Goal: Task Accomplishment & Management: Manage account settings

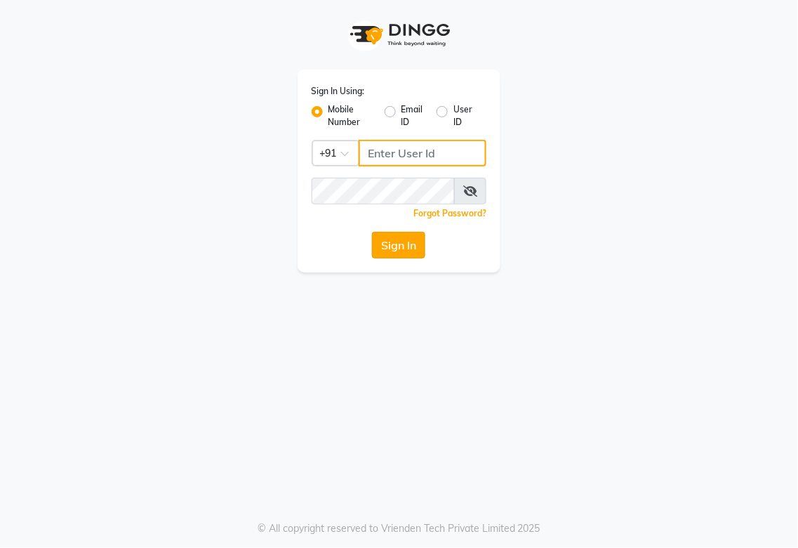
type input "987654321"
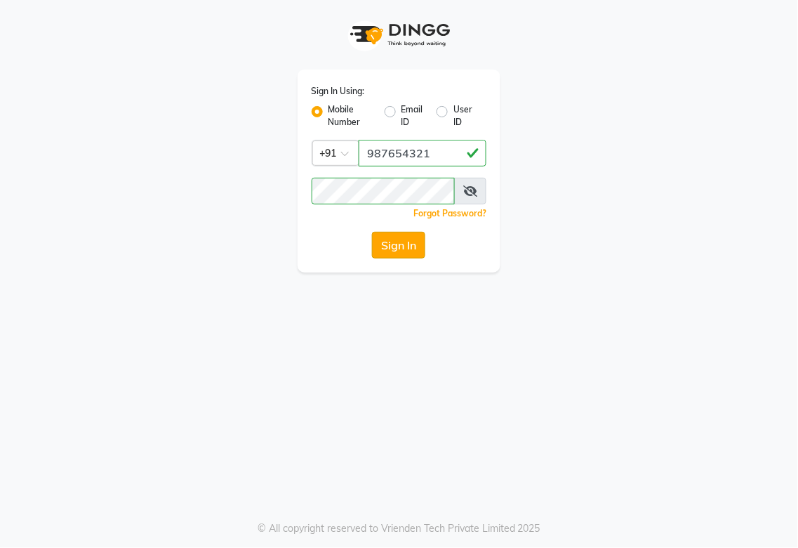
click at [383, 246] on button "Sign In" at bounding box center [398, 245] width 53 height 27
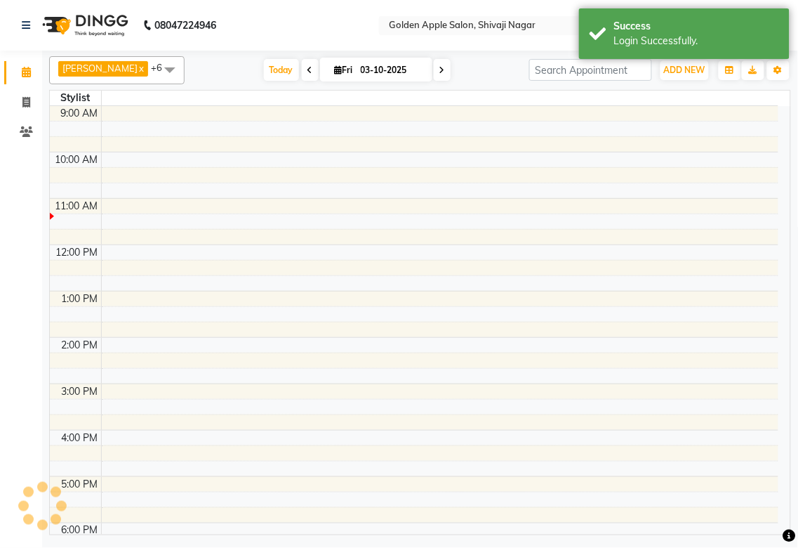
select select "en"
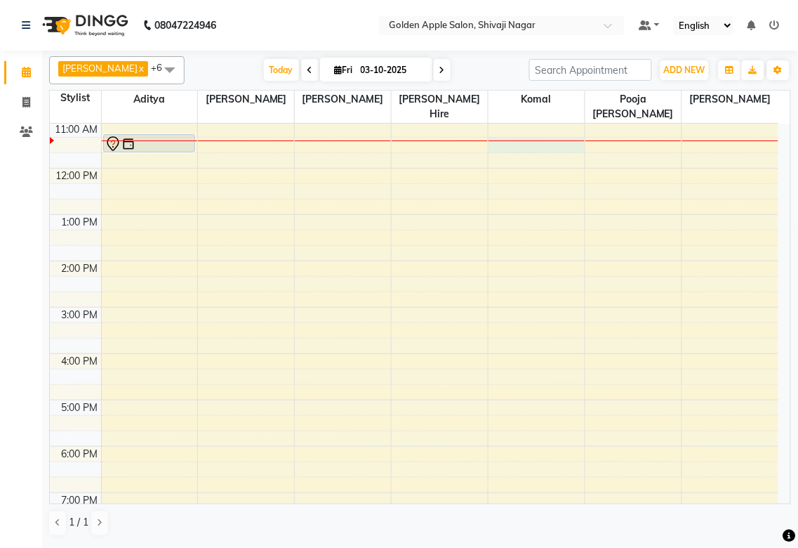
click at [521, 141] on div at bounding box center [537, 140] width 96 height 1
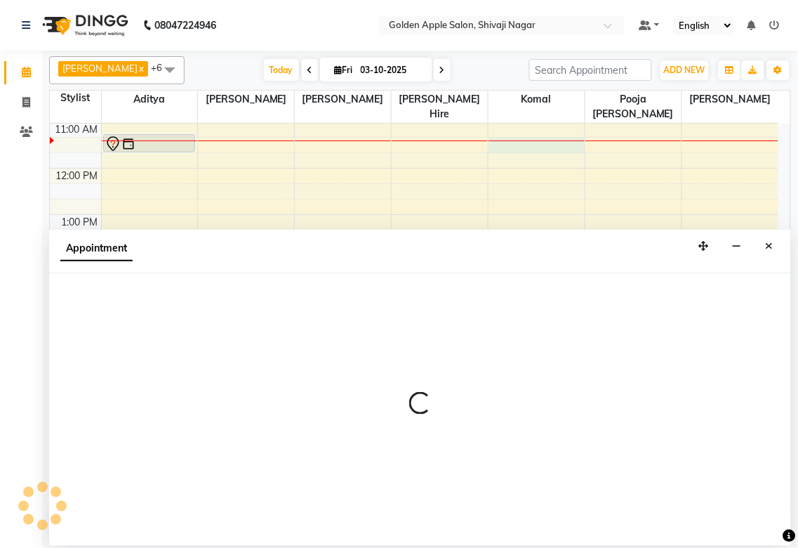
select select "92063"
select select "675"
select select "tentative"
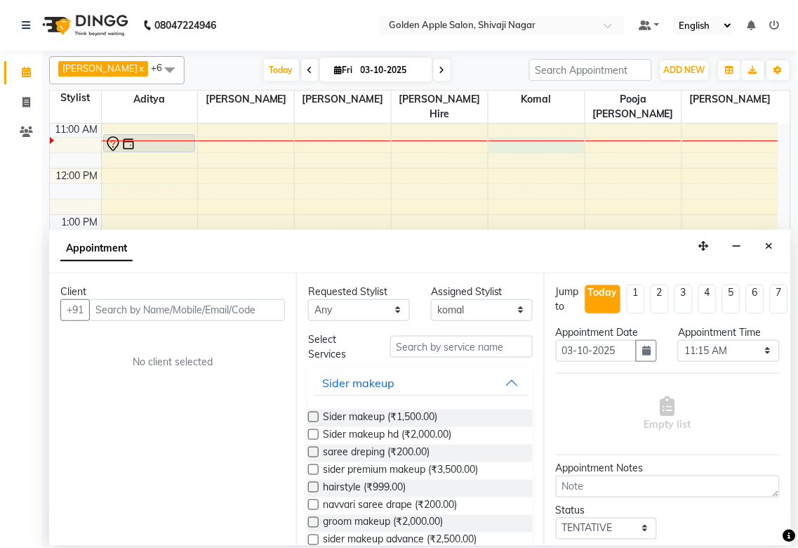
click at [240, 305] on input "text" at bounding box center [187, 310] width 196 height 22
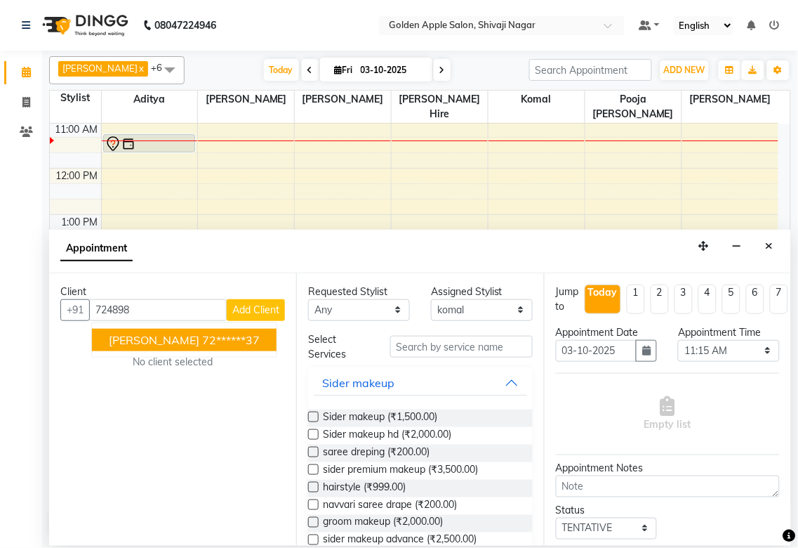
click at [230, 341] on ngb-highlight "72******37" at bounding box center [231, 340] width 58 height 14
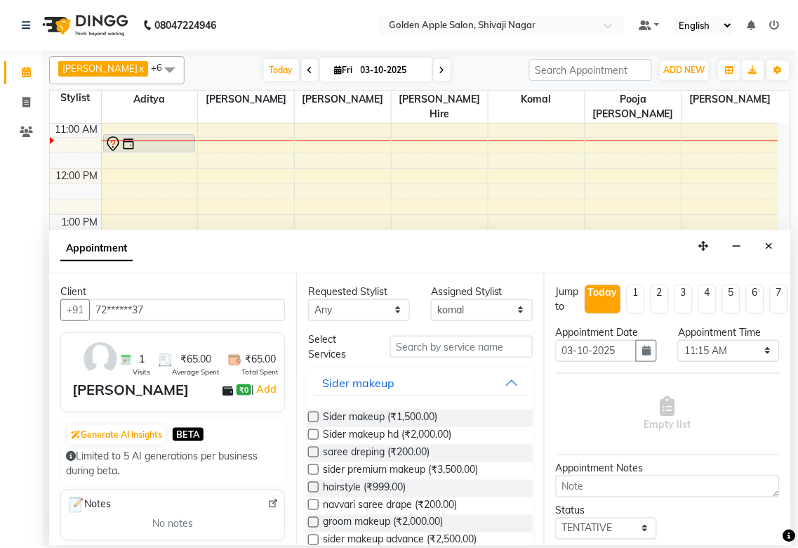
type input "72******37"
click at [319, 315] on select "Any [PERSON_NAME] ashwini [PERSON_NAME] Hire [PERSON_NAME] operator pooja [PERS…" at bounding box center [359, 310] width 102 height 22
select select "92063"
click at [308, 299] on select "Any [PERSON_NAME] ashwini [PERSON_NAME] Hire [PERSON_NAME] operator pooja [PERS…" at bounding box center [359, 310] width 102 height 22
click at [413, 344] on input "text" at bounding box center [461, 347] width 143 height 22
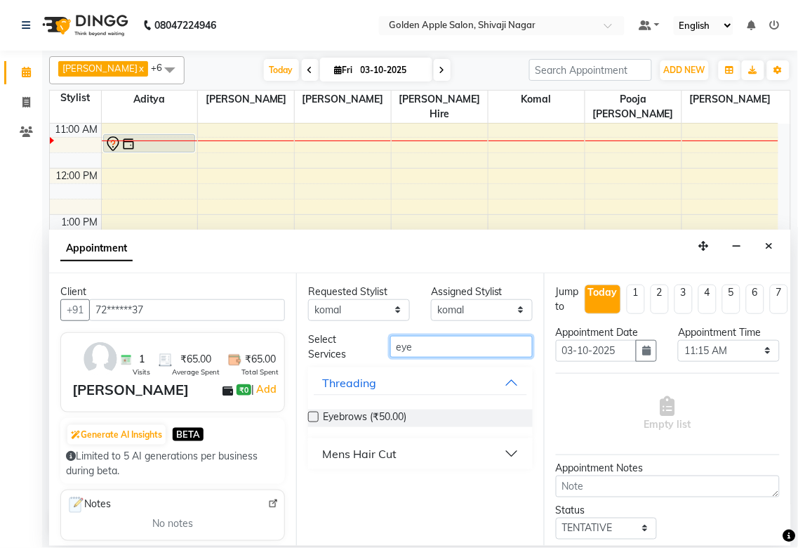
type input "eye"
click at [315, 411] on label at bounding box center [313, 416] width 11 height 11
click at [315, 414] on input "checkbox" at bounding box center [312, 418] width 9 height 9
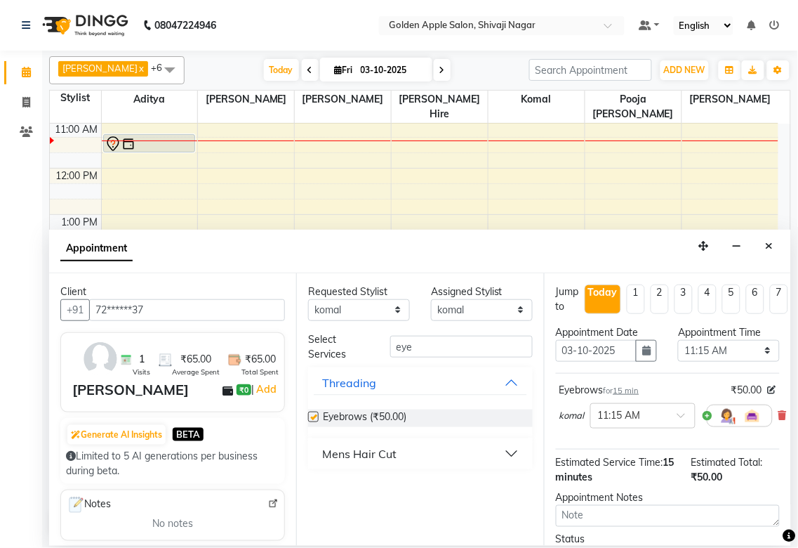
checkbox input "false"
click at [470, 347] on input "eye" at bounding box center [461, 347] width 143 height 22
type input "e"
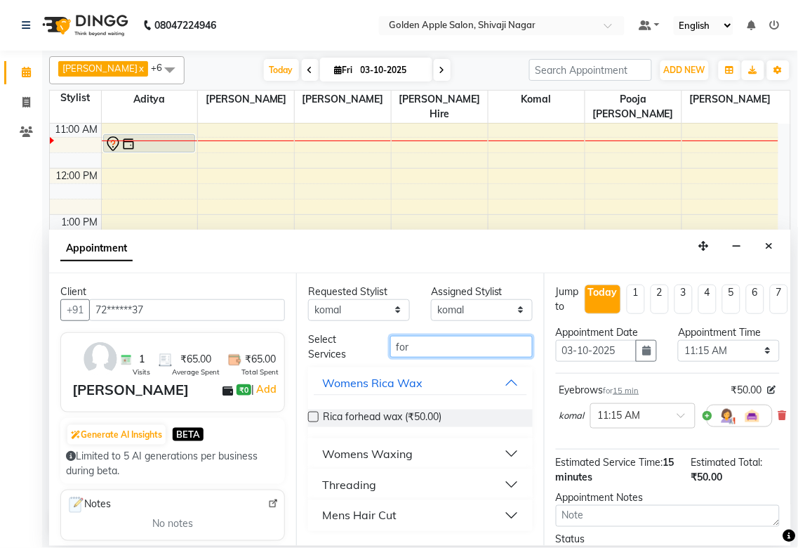
type input "for"
click at [371, 479] on div "Threading" at bounding box center [349, 484] width 54 height 17
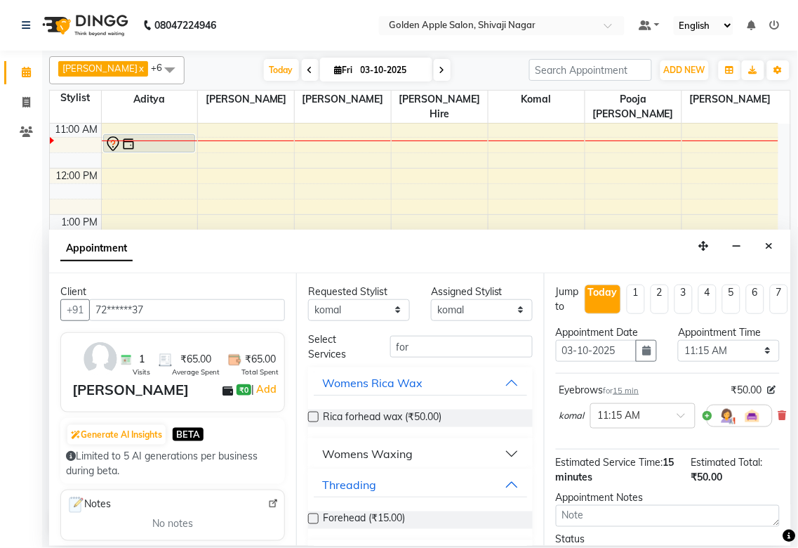
click at [312, 515] on label at bounding box center [313, 518] width 11 height 11
click at [312, 515] on input "checkbox" at bounding box center [312, 519] width 9 height 9
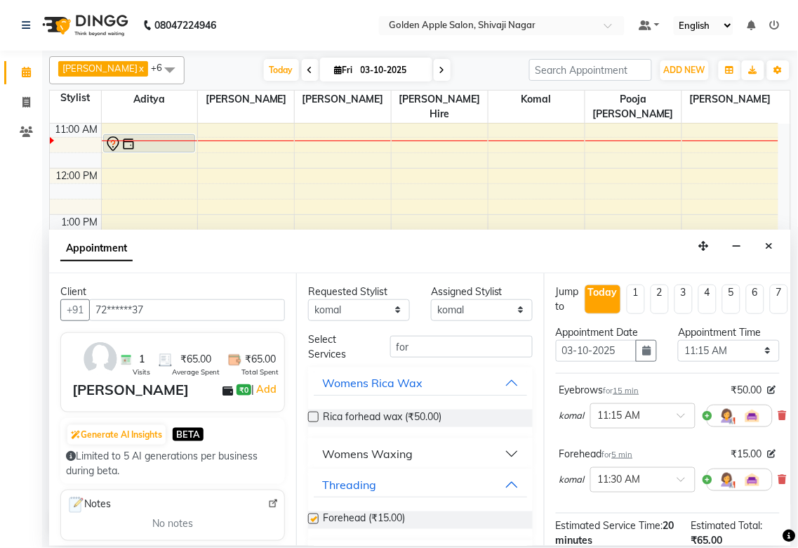
checkbox input "false"
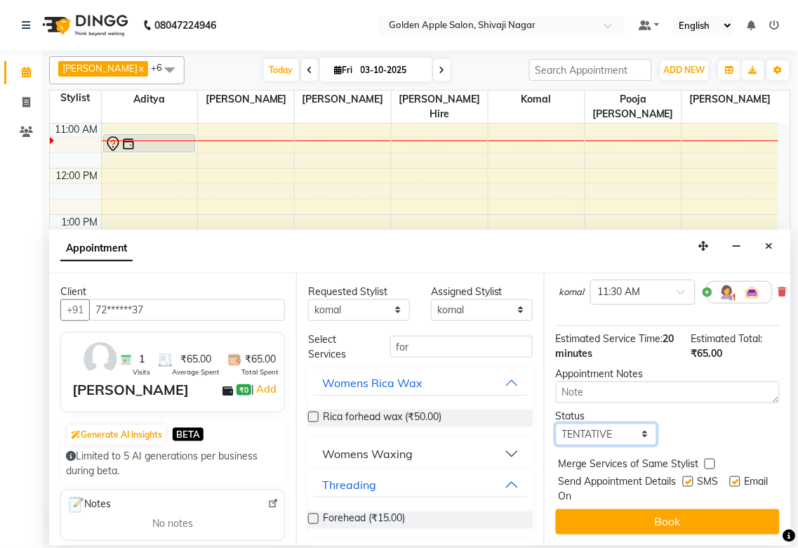
click at [618, 423] on select "Select TENTATIVE CONFIRM CHECK-IN UPCOMING" at bounding box center [607, 434] width 102 height 22
select select "confirm booking"
click at [556, 423] on select "Select TENTATIVE CONFIRM CHECK-IN UPCOMING" at bounding box center [607, 434] width 102 height 22
click at [683, 476] on label at bounding box center [688, 481] width 11 height 11
click at [683, 478] on input "checkbox" at bounding box center [687, 482] width 9 height 9
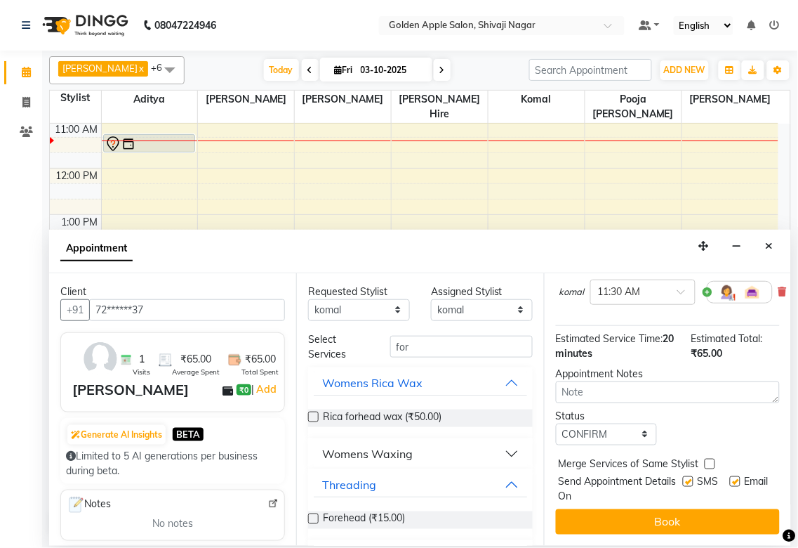
checkbox input "false"
click at [730, 476] on label at bounding box center [735, 481] width 11 height 11
click at [730, 478] on input "checkbox" at bounding box center [734, 482] width 9 height 9
checkbox input "false"
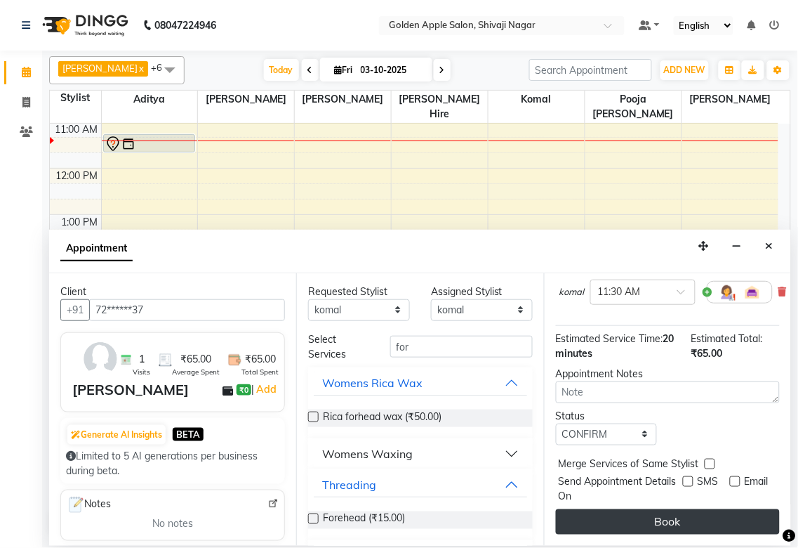
click at [696, 510] on button "Book" at bounding box center [668, 521] width 224 height 25
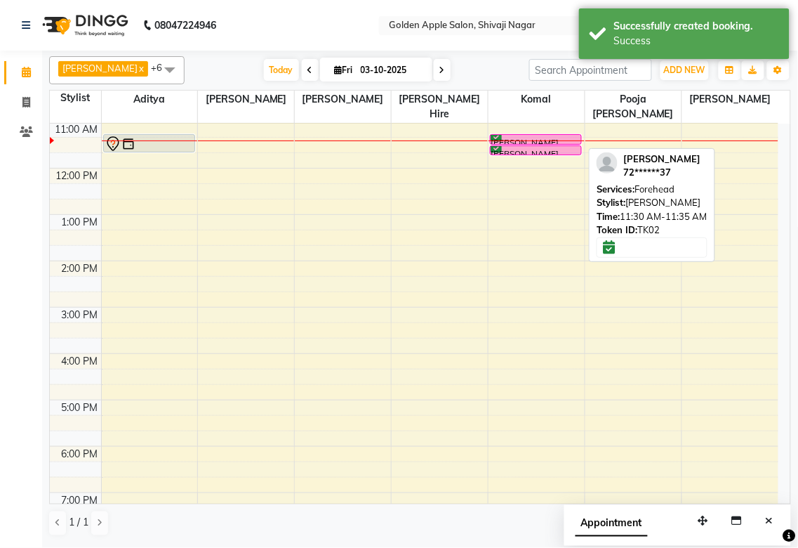
click at [536, 146] on div "[PERSON_NAME], TK02, 11:30 AM-11:35 AM, Forehead" at bounding box center [536, 150] width 91 height 8
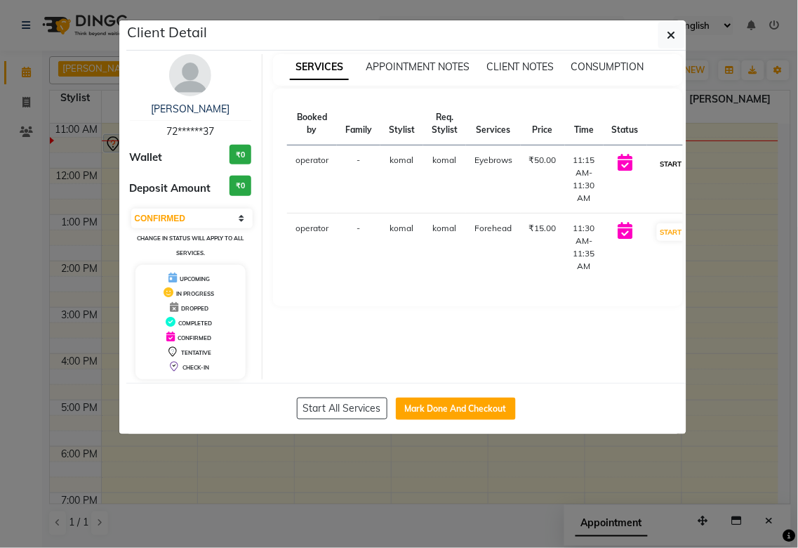
click at [675, 157] on button "START" at bounding box center [671, 164] width 29 height 18
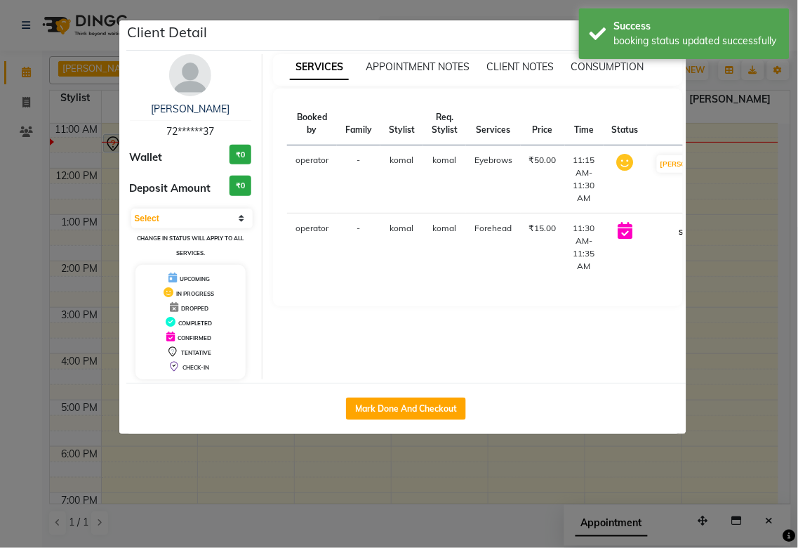
click at [676, 240] on button "START" at bounding box center [690, 232] width 29 height 18
click at [660, 235] on button "[PERSON_NAME]" at bounding box center [690, 232] width 67 height 18
select select "select"
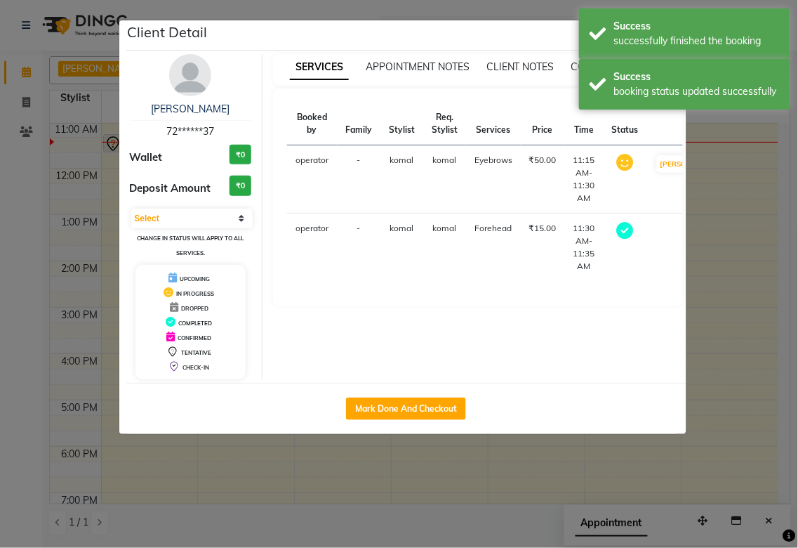
click at [712, 292] on ngb-modal-window "Client Detail [PERSON_NAME] 72******37 Wallet ₹0 Deposit Amount ₹0 Select MARK …" at bounding box center [399, 274] width 798 height 548
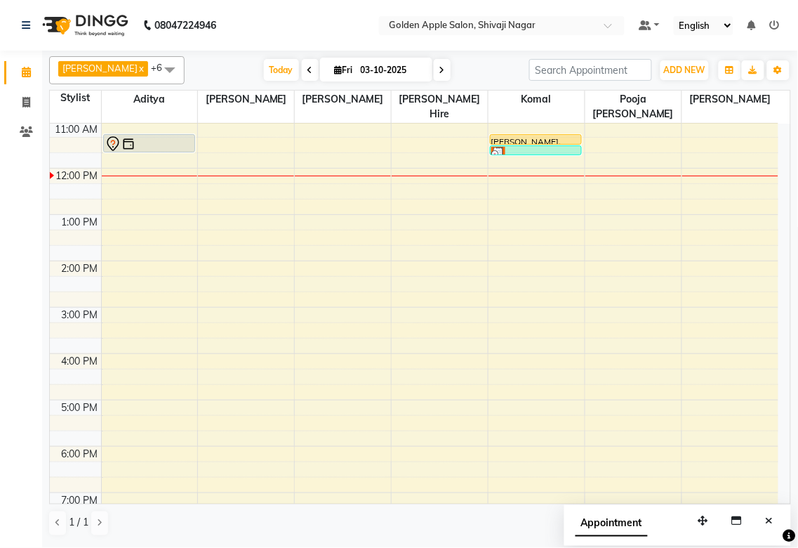
click at [612, 179] on div "9:00 AM 10:00 AM 11:00 AM 12:00 PM 1:00 PM 2:00 PM 3:00 PM 4:00 PM 5:00 PM 6:00…" at bounding box center [414, 330] width 729 height 602
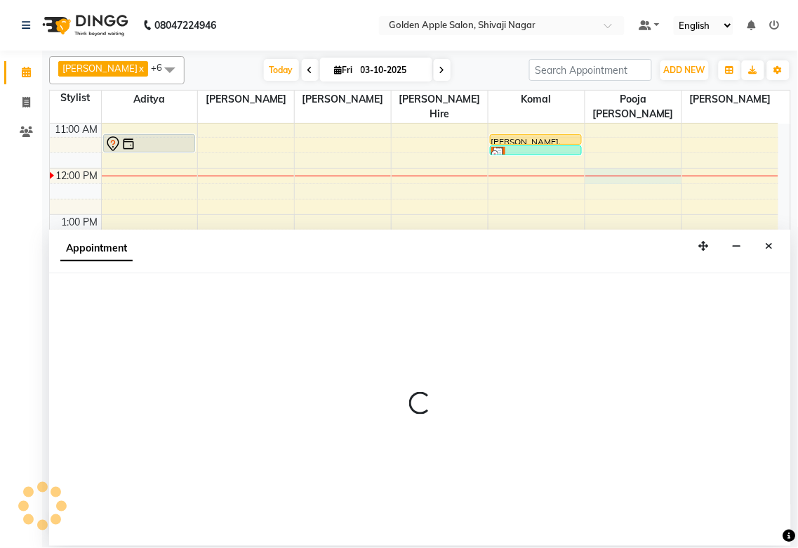
select select "89680"
select select "tentative"
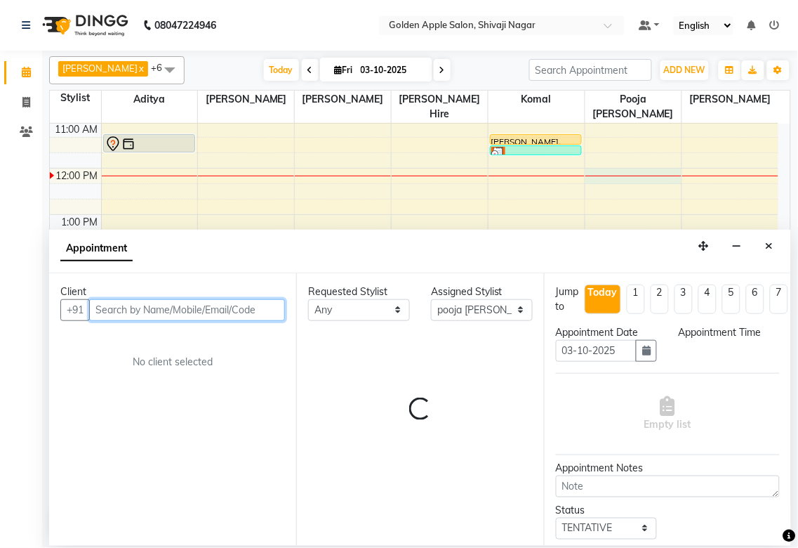
select select "720"
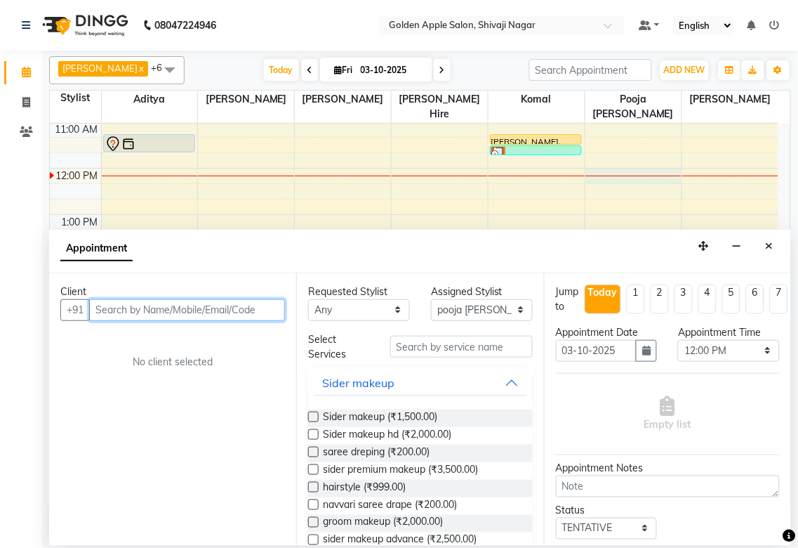
click at [167, 311] on input "text" at bounding box center [187, 310] width 196 height 22
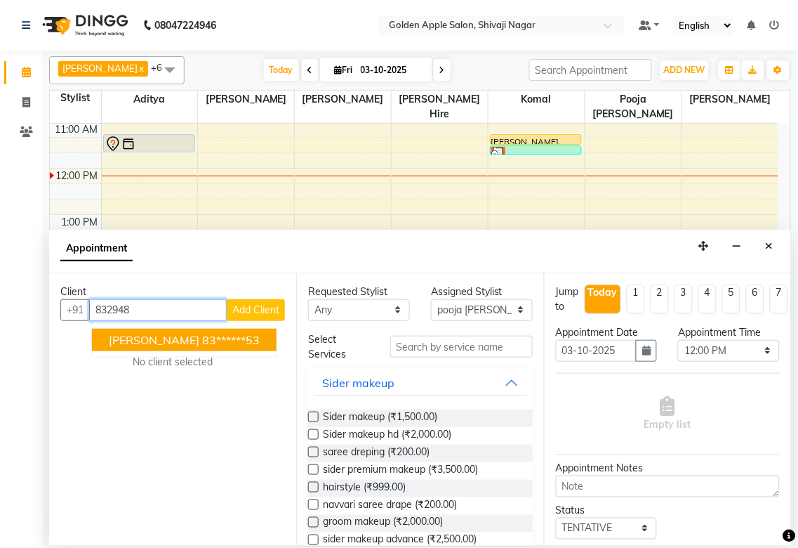
click at [136, 335] on span "[PERSON_NAME]" at bounding box center [154, 340] width 91 height 14
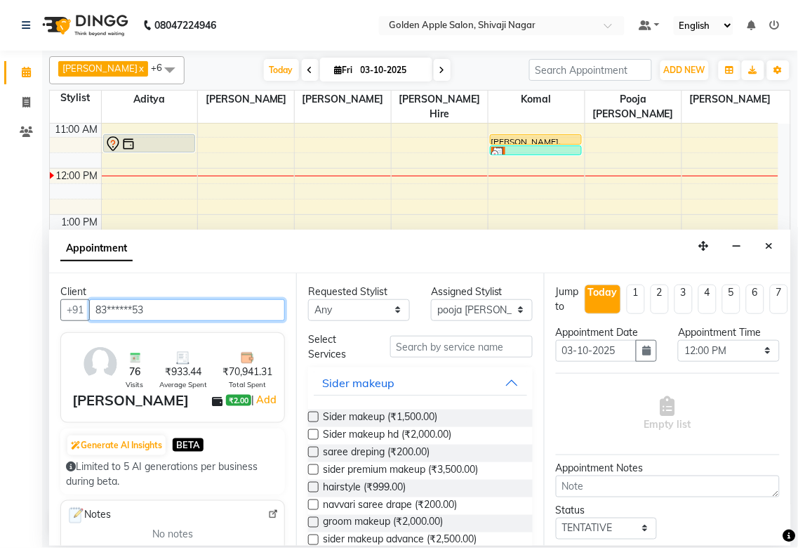
type input "83******53"
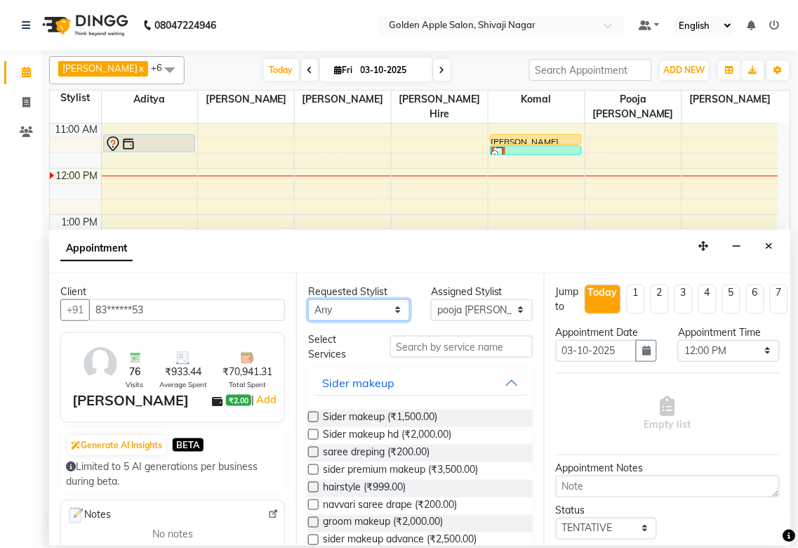
click at [373, 314] on select "Any [PERSON_NAME] ashwini [PERSON_NAME] Hire [PERSON_NAME] operator pooja [PERS…" at bounding box center [359, 310] width 102 height 22
select select "89680"
click at [308, 299] on select "Any [PERSON_NAME] ashwini [PERSON_NAME] Hire [PERSON_NAME] operator pooja [PERS…" at bounding box center [359, 310] width 102 height 22
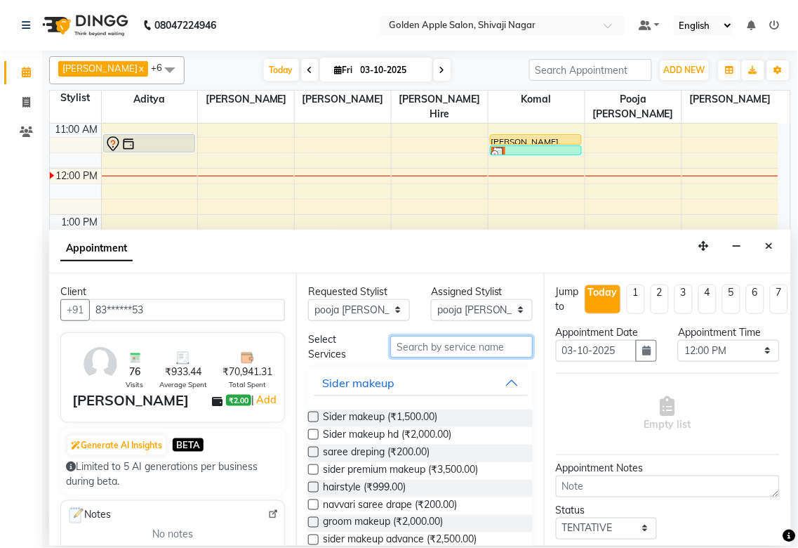
click at [416, 341] on input "text" at bounding box center [461, 347] width 143 height 22
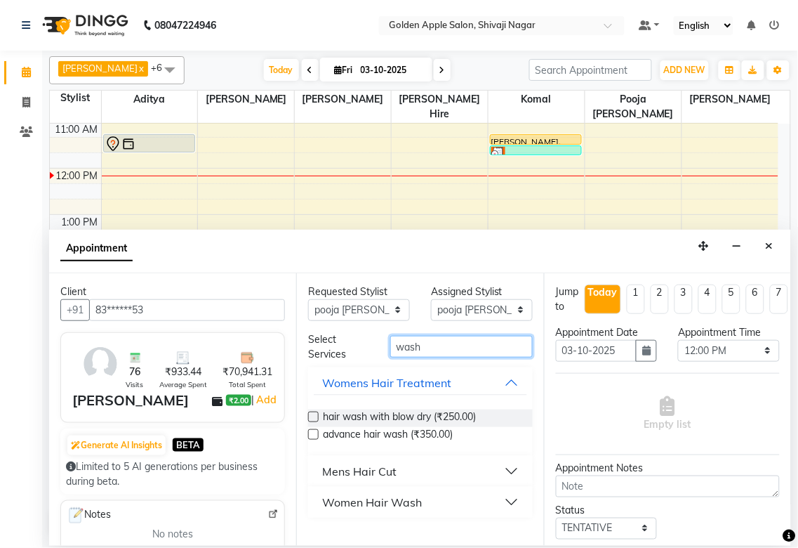
type input "wash"
click at [368, 497] on div "Women Hair Wash" at bounding box center [372, 502] width 100 height 17
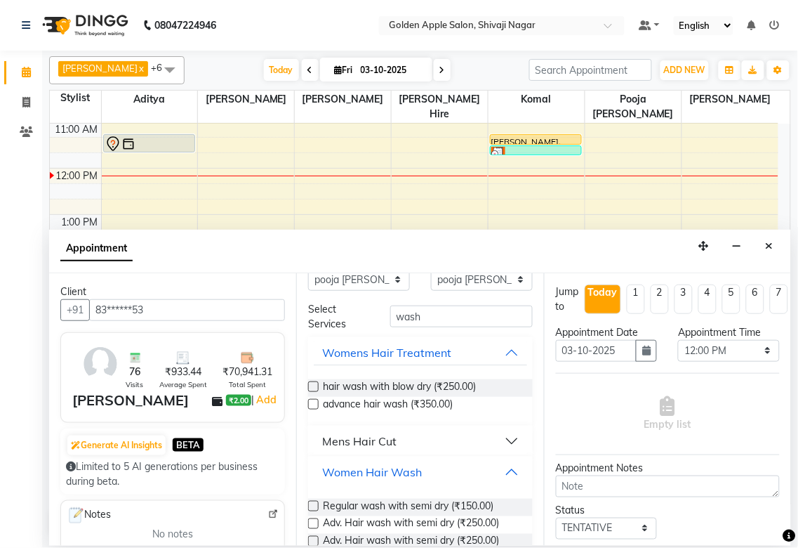
scroll to position [80, 0]
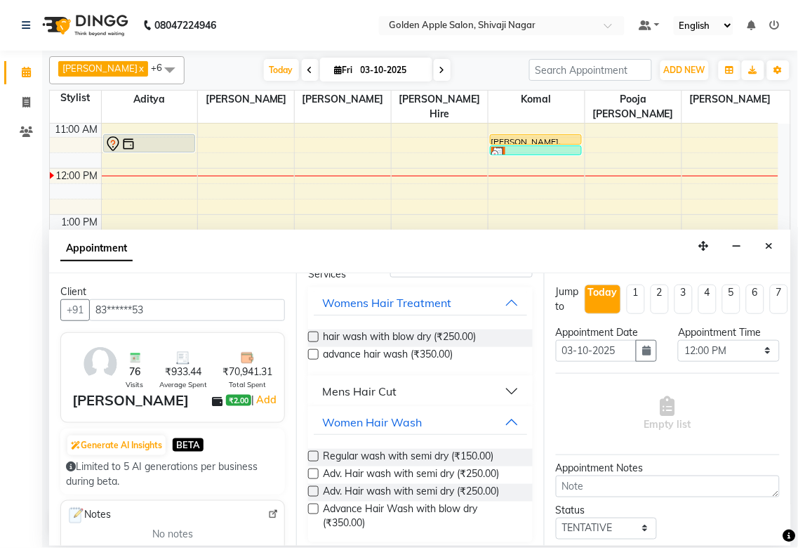
click at [314, 456] on label at bounding box center [313, 456] width 11 height 11
click at [314, 456] on input "checkbox" at bounding box center [312, 457] width 9 height 9
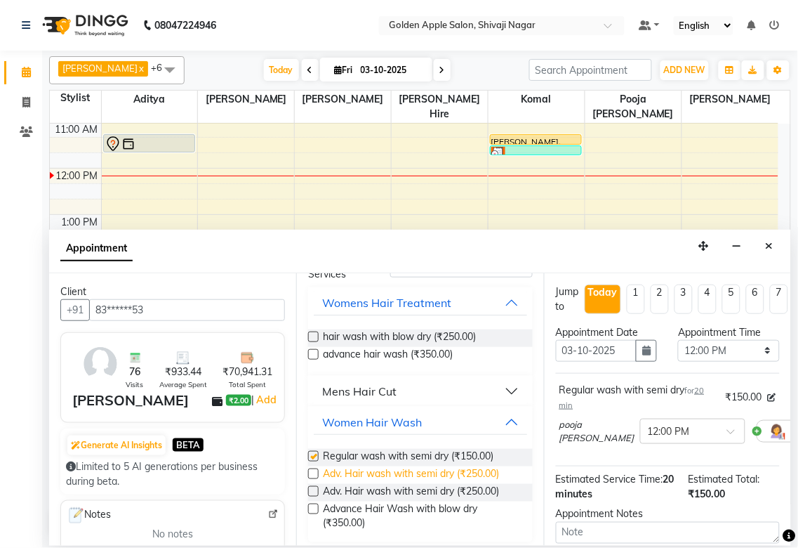
scroll to position [1, 0]
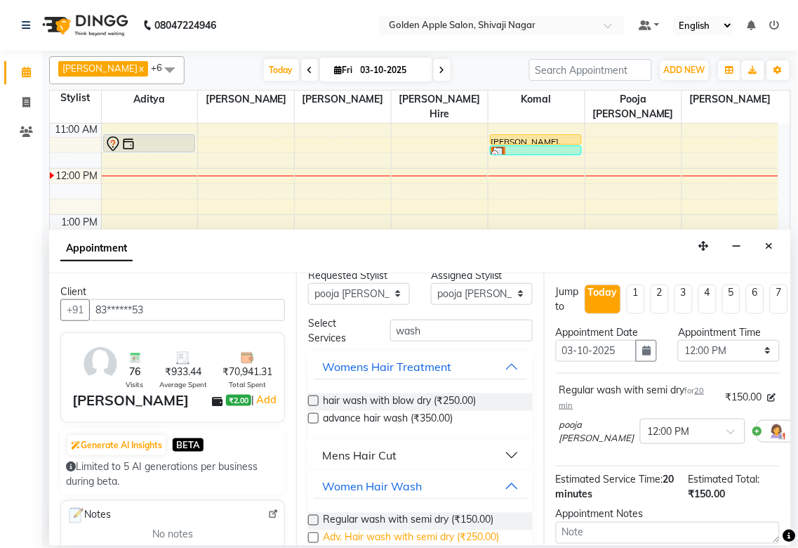
checkbox input "false"
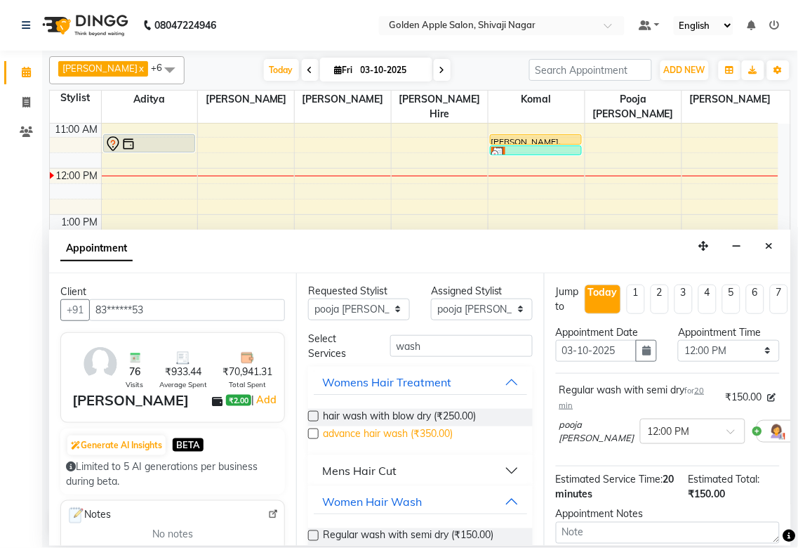
scroll to position [0, 0]
click at [427, 350] on input "wash" at bounding box center [461, 347] width 143 height 22
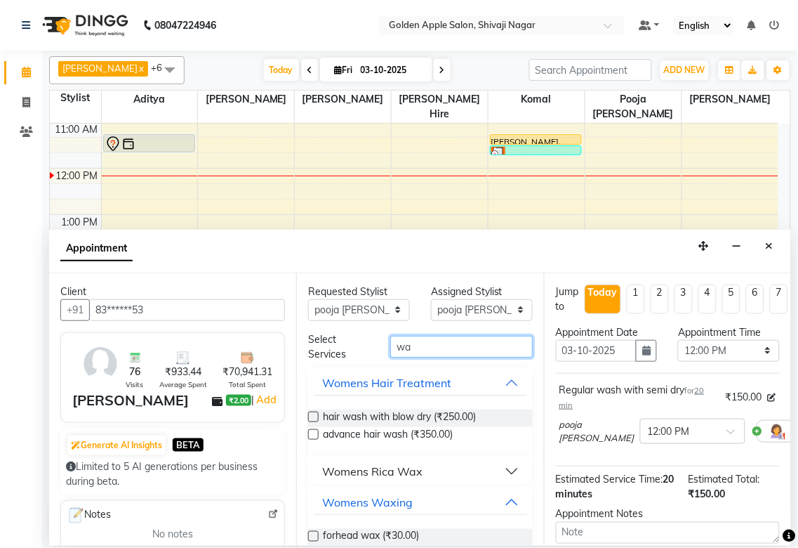
type input "w"
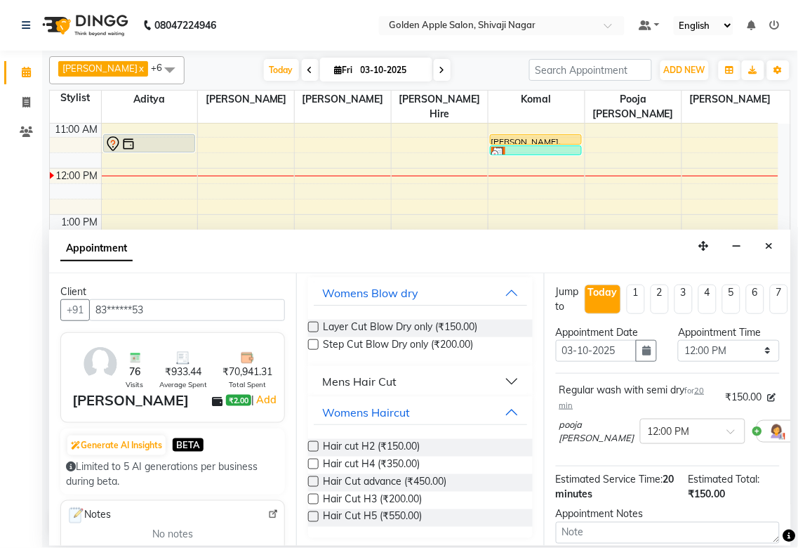
scroll to position [93, 0]
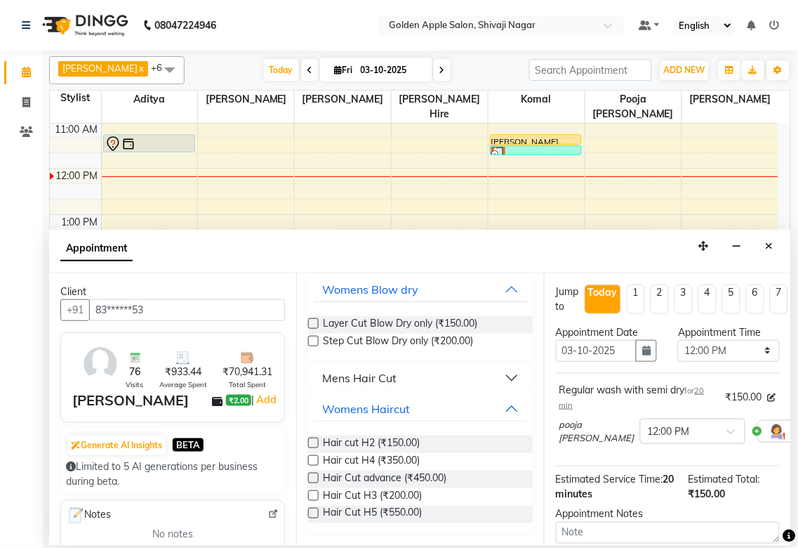
type input "cut"
click at [310, 493] on label at bounding box center [313, 495] width 11 height 11
click at [310, 493] on input "checkbox" at bounding box center [312, 496] width 9 height 9
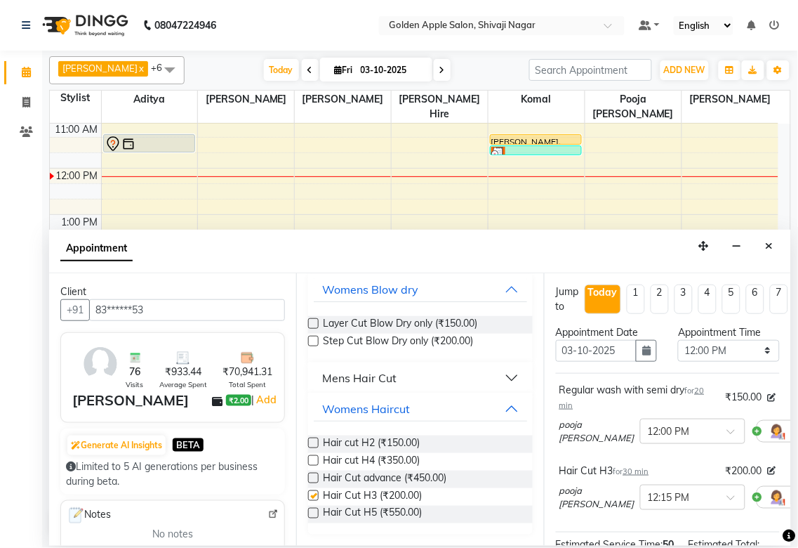
checkbox input "false"
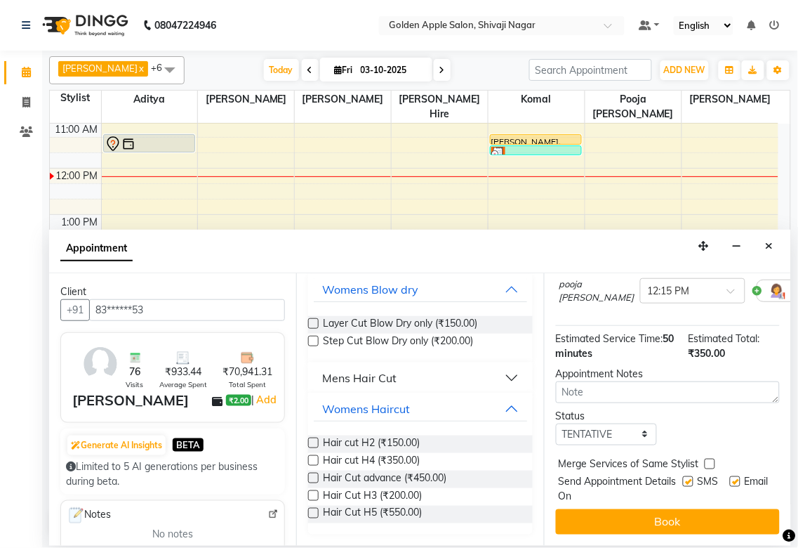
scroll to position [218, 0]
click at [600, 423] on select "Select TENTATIVE CONFIRM CHECK-IN UPCOMING" at bounding box center [607, 434] width 102 height 22
select select "confirm booking"
click at [556, 423] on select "Select TENTATIVE CONFIRM CHECK-IN UPCOMING" at bounding box center [607, 434] width 102 height 22
click at [683, 476] on label at bounding box center [688, 481] width 11 height 11
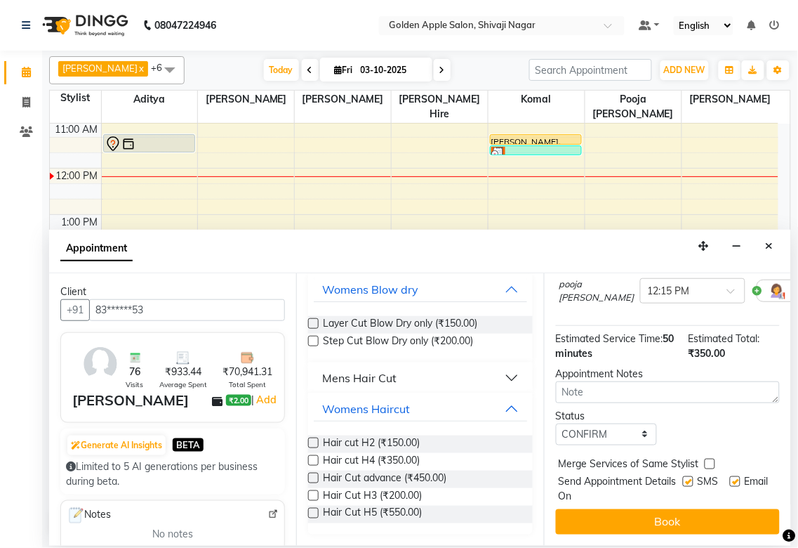
click at [683, 478] on input "checkbox" at bounding box center [687, 482] width 9 height 9
checkbox input "false"
click at [730, 476] on label at bounding box center [735, 481] width 11 height 11
click at [730, 478] on input "checkbox" at bounding box center [734, 482] width 9 height 9
checkbox input "false"
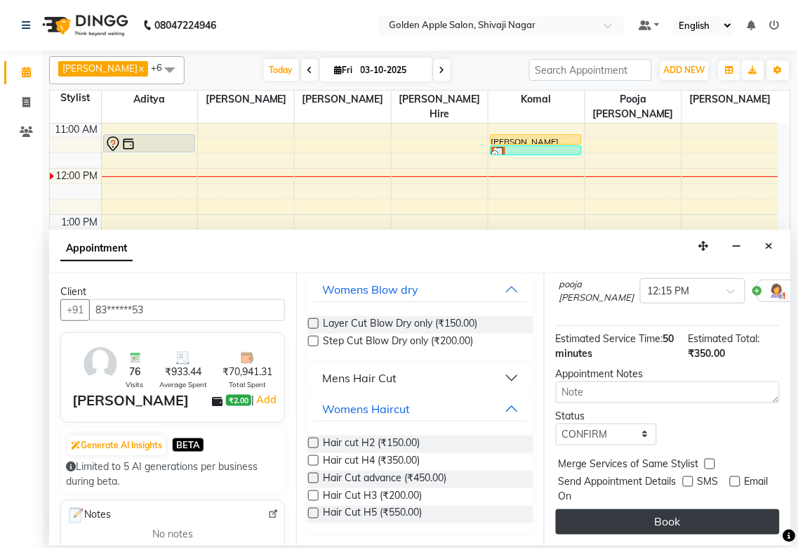
click at [671, 509] on button "Book" at bounding box center [668, 521] width 224 height 25
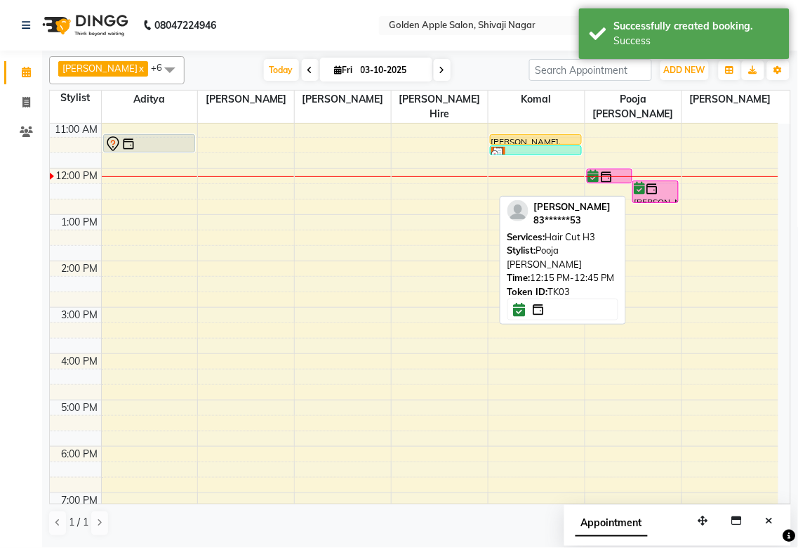
click at [642, 188] on icon at bounding box center [639, 188] width 11 height 1
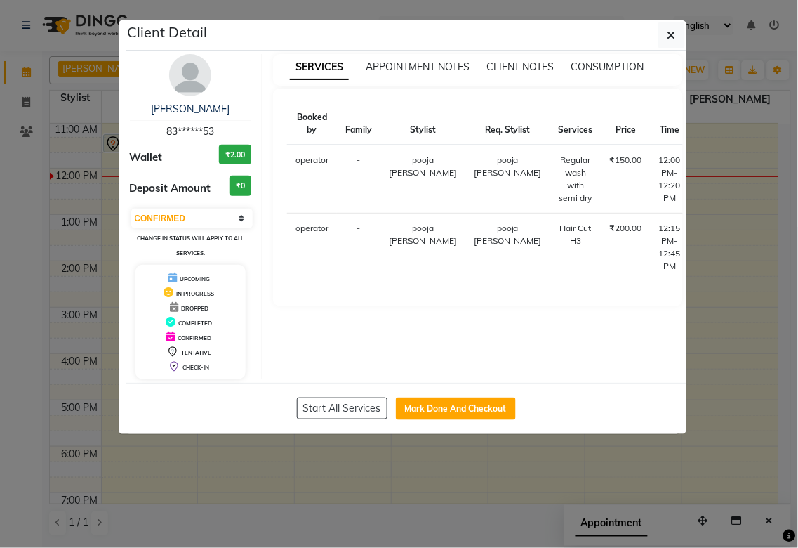
click at [743, 156] on button "START" at bounding box center [757, 164] width 29 height 18
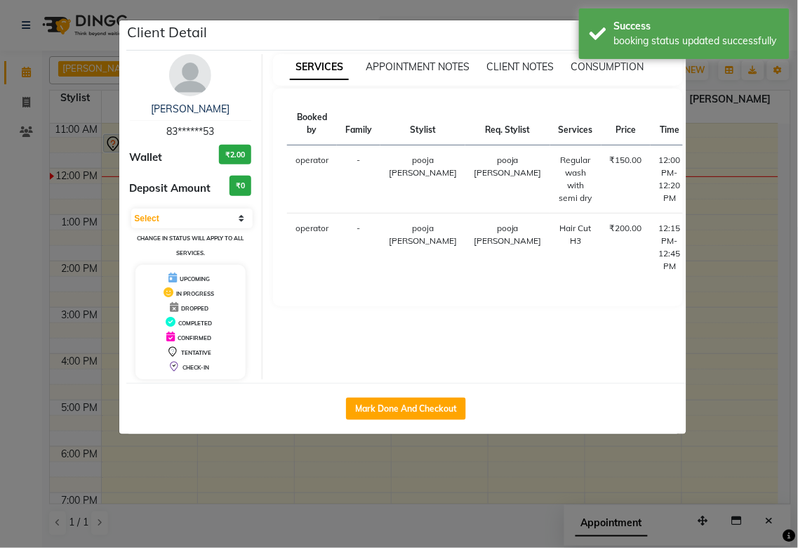
click at [762, 236] on button "START" at bounding box center [776, 232] width 29 height 18
select select "1"
click at [703, 331] on ngb-modal-window "Client Detail [PERSON_NAME] 83******53 Wallet ₹2.00 Deposit Amount ₹0 Select IN…" at bounding box center [399, 274] width 798 height 548
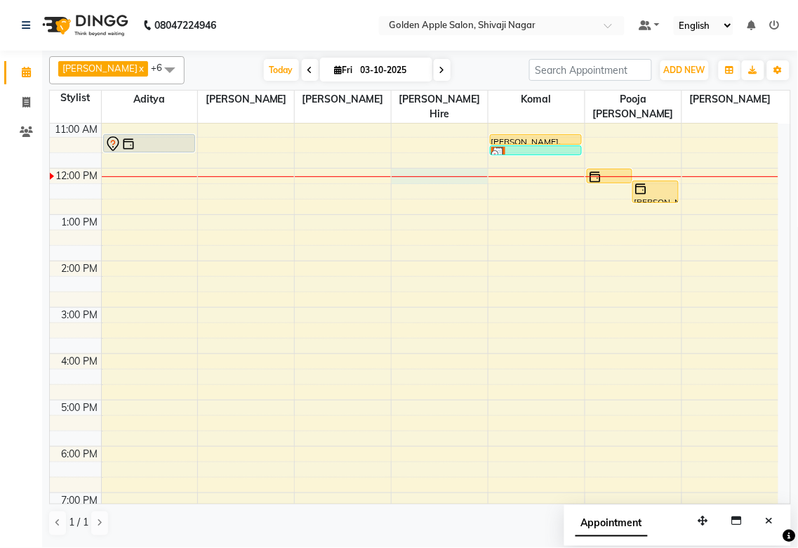
click at [404, 177] on div at bounding box center [440, 176] width 96 height 1
select select "43898"
select select "720"
select select "tentative"
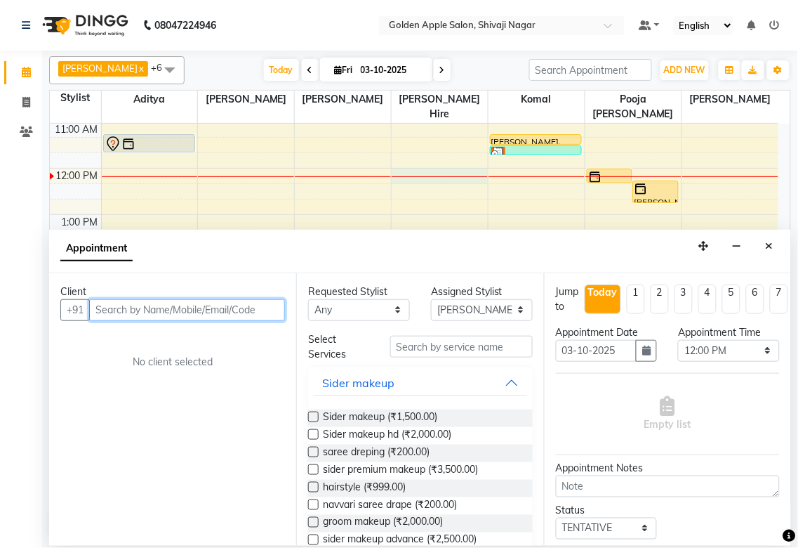
click at [145, 309] on input "text" at bounding box center [187, 310] width 196 height 22
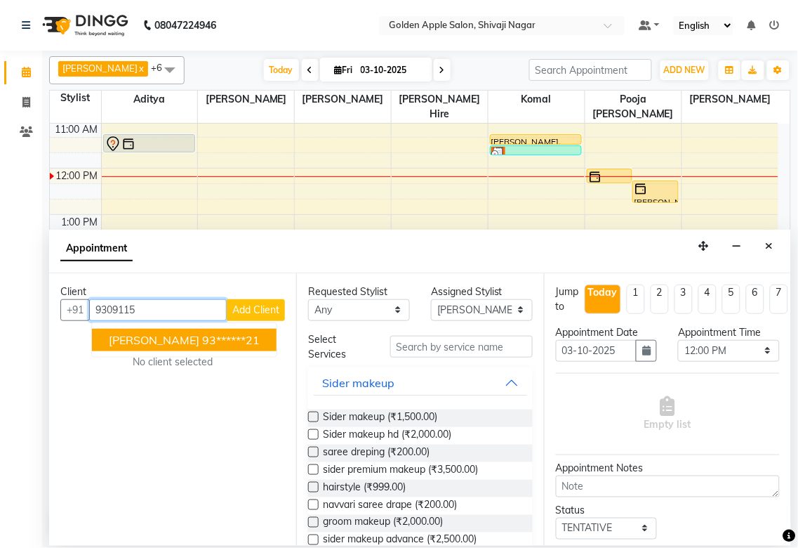
click at [145, 336] on span "[PERSON_NAME]" at bounding box center [154, 340] width 91 height 14
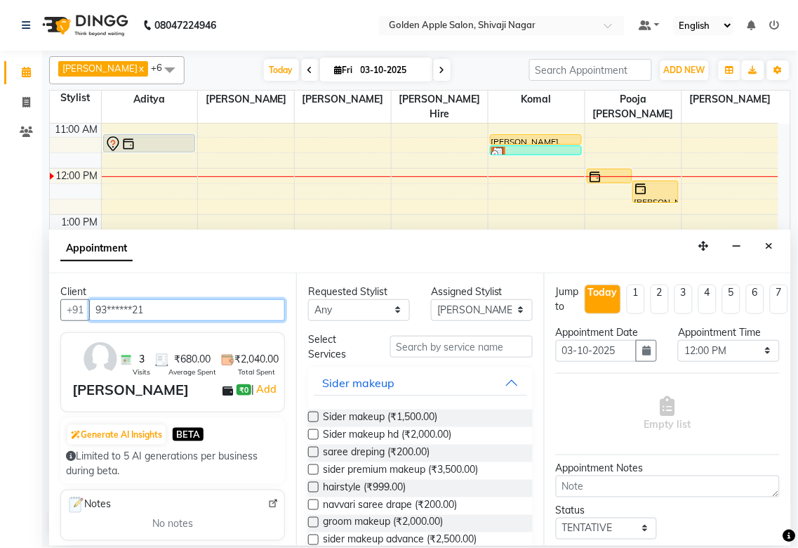
type input "93******21"
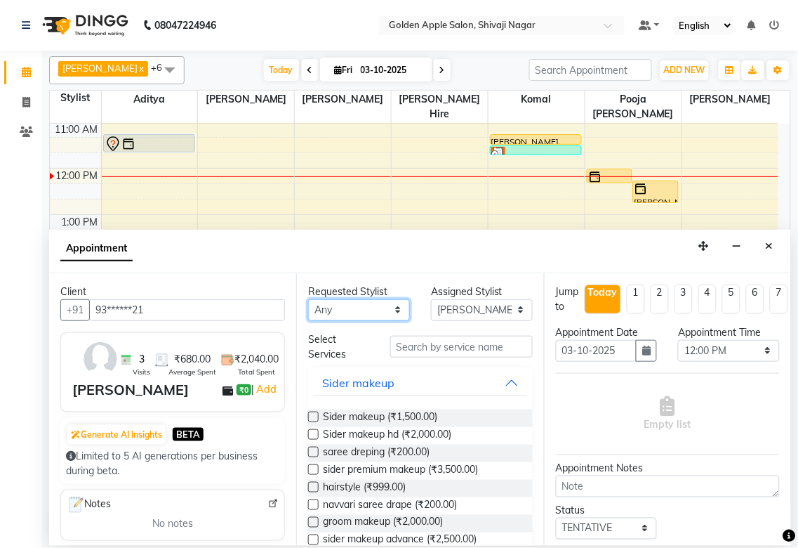
click at [318, 312] on select "Any [PERSON_NAME] ashwini [PERSON_NAME] Hire [PERSON_NAME] operator pooja [PERS…" at bounding box center [359, 310] width 102 height 22
select select "43898"
click at [308, 299] on select "Any [PERSON_NAME] ashwini [PERSON_NAME] Hire [PERSON_NAME] operator pooja [PERS…" at bounding box center [359, 310] width 102 height 22
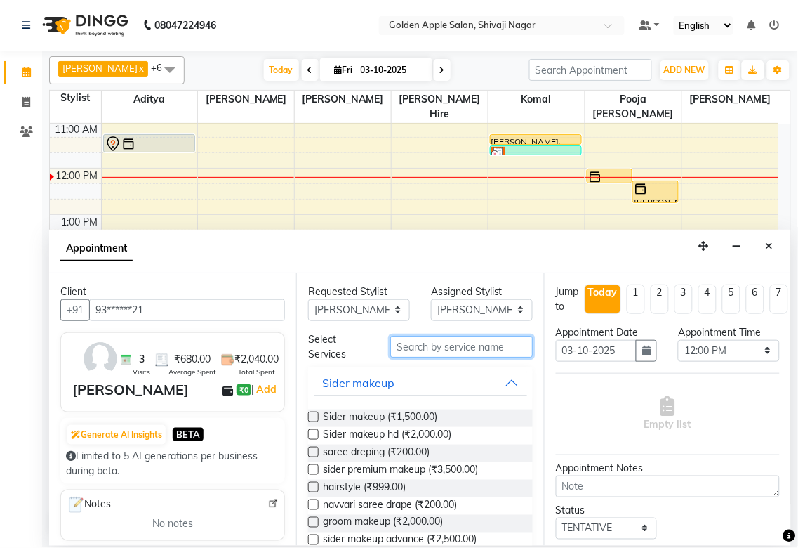
click at [423, 344] on input "text" at bounding box center [461, 347] width 143 height 22
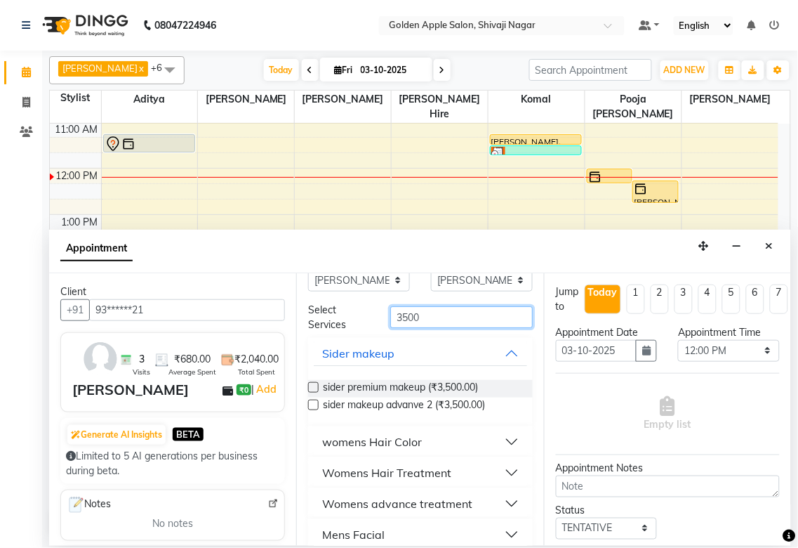
scroll to position [0, 0]
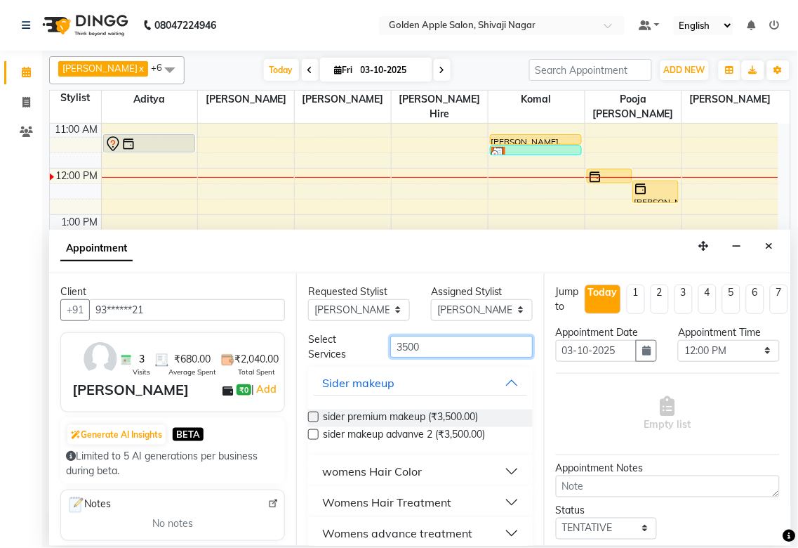
click at [423, 345] on input "3500" at bounding box center [461, 347] width 143 height 22
type input "3"
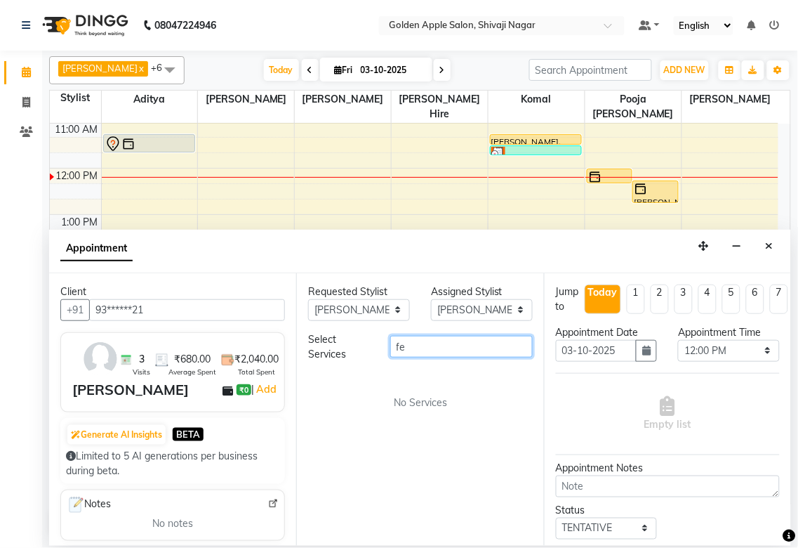
type input "f"
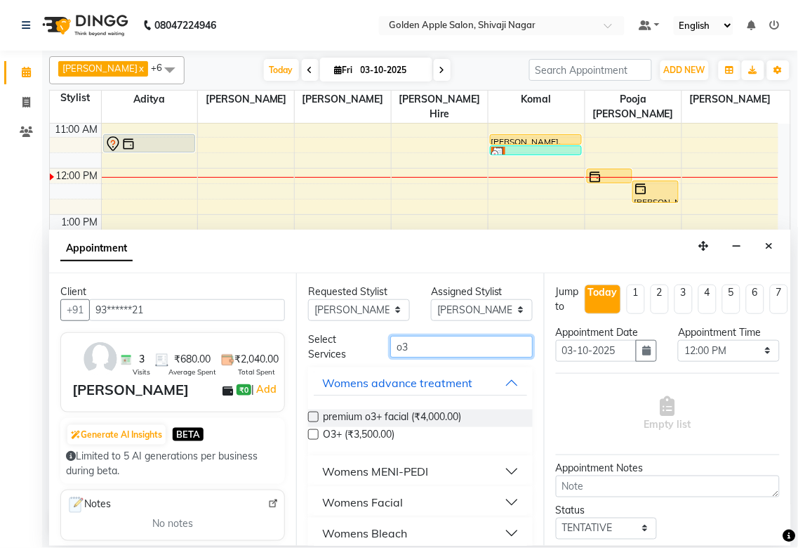
type input "o3"
click at [311, 432] on label at bounding box center [313, 434] width 11 height 11
click at [311, 432] on input "checkbox" at bounding box center [312, 435] width 9 height 9
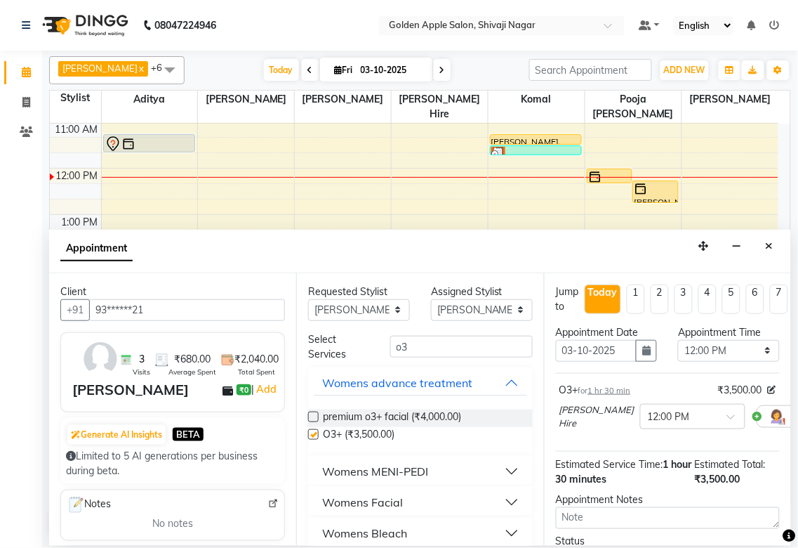
checkbox input "false"
click at [412, 344] on input "o3" at bounding box center [461, 347] width 143 height 22
type input "o"
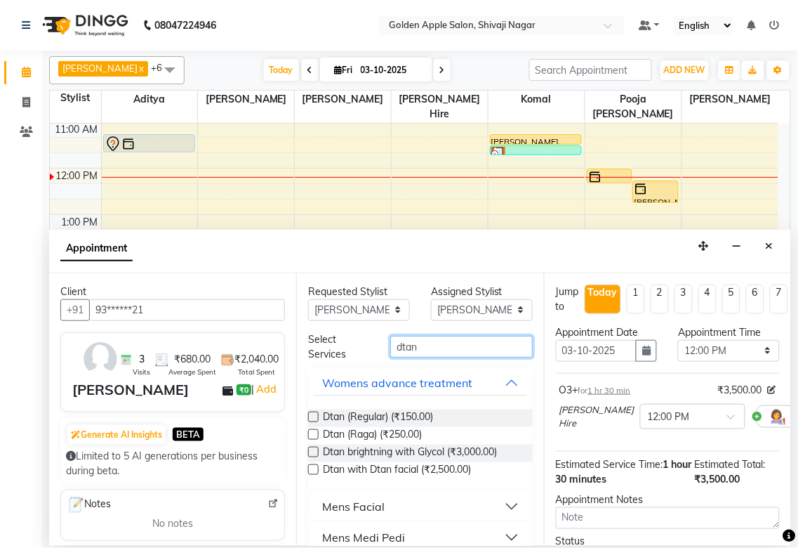
type input "dtan"
click at [316, 432] on label at bounding box center [313, 434] width 11 height 11
click at [316, 432] on input "checkbox" at bounding box center [312, 435] width 9 height 9
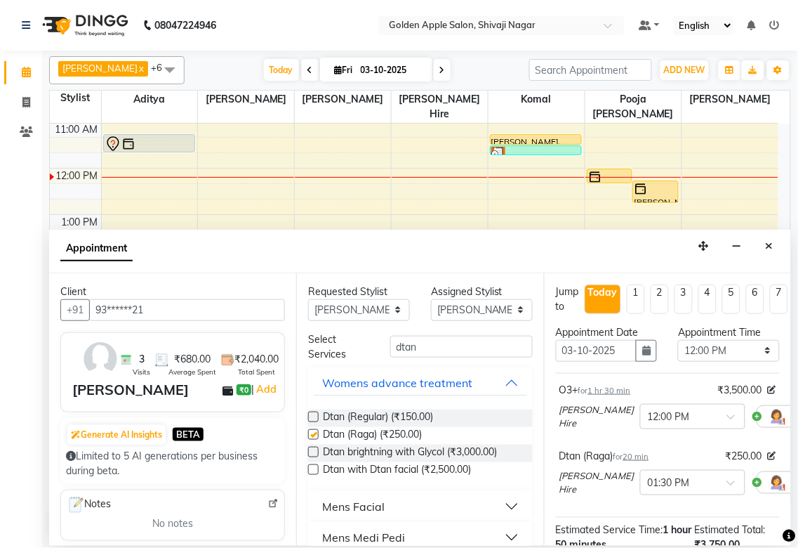
checkbox input "false"
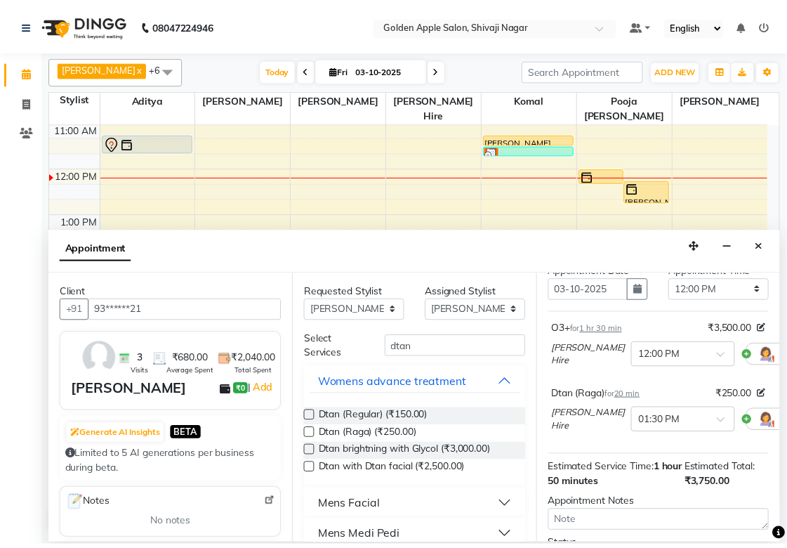
scroll to position [204, 0]
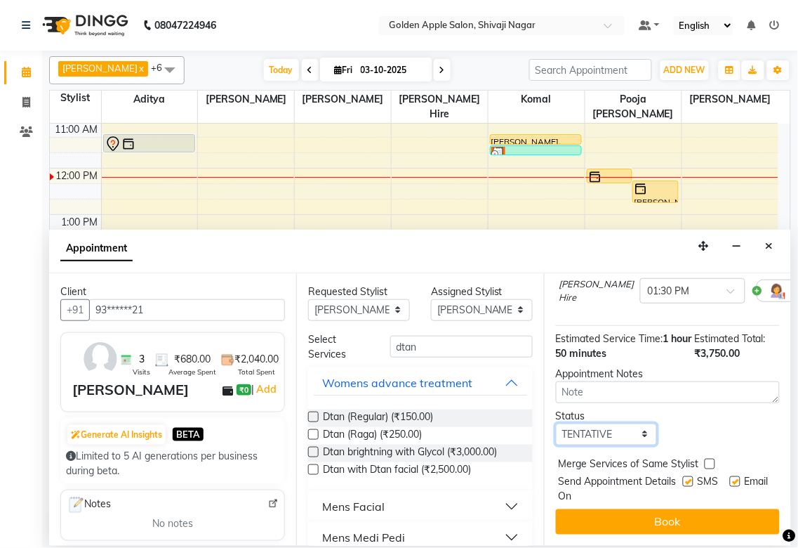
click at [612, 423] on select "Select TENTATIVE CONFIRM CHECK-IN UPCOMING" at bounding box center [607, 434] width 102 height 22
select select "confirm booking"
click at [556, 423] on select "Select TENTATIVE CONFIRM CHECK-IN UPCOMING" at bounding box center [607, 434] width 102 height 22
click at [683, 476] on label at bounding box center [688, 481] width 11 height 11
click at [683, 478] on input "checkbox" at bounding box center [687, 482] width 9 height 9
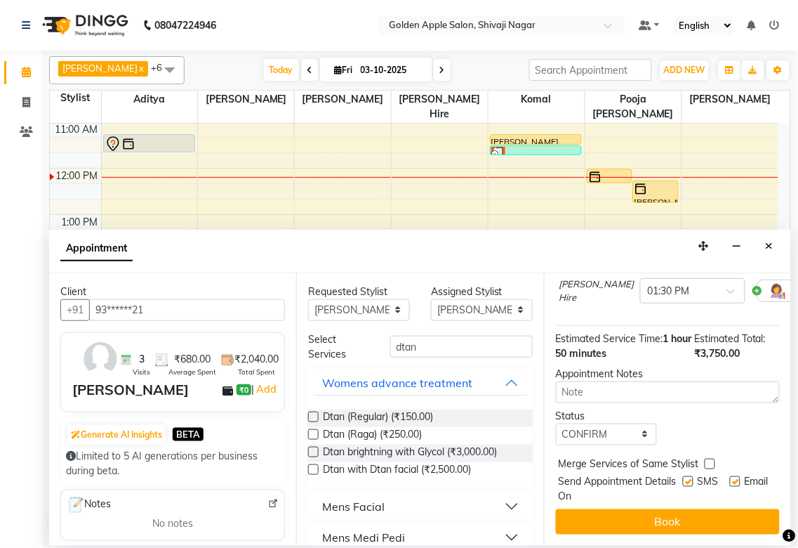
checkbox input "false"
click at [730, 476] on label at bounding box center [735, 481] width 11 height 11
click at [730, 478] on input "checkbox" at bounding box center [734, 482] width 9 height 9
checkbox input "false"
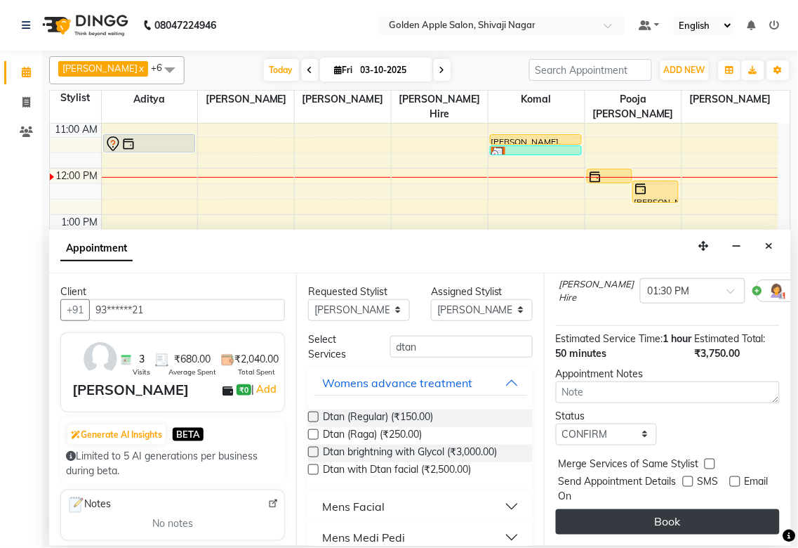
click at [700, 513] on button "Book" at bounding box center [668, 521] width 224 height 25
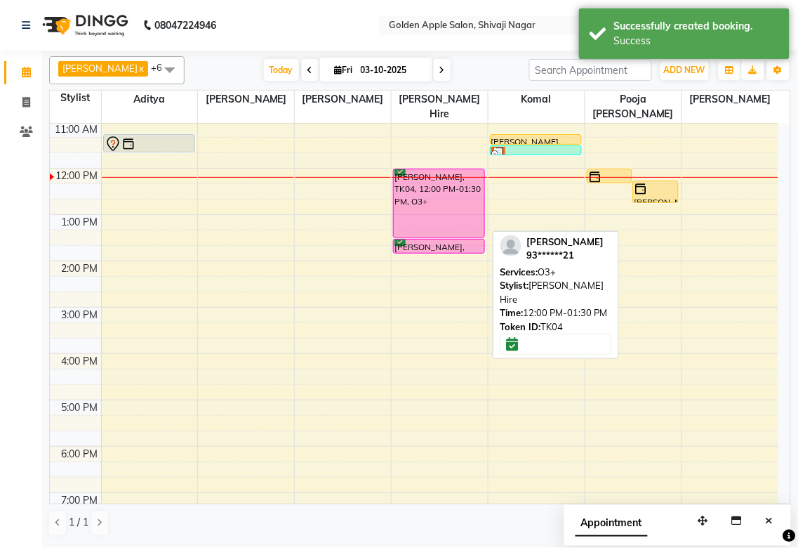
click at [454, 213] on div "[PERSON_NAME], TK04, 12:00 PM-01:30 PM, O3+" at bounding box center [439, 203] width 91 height 68
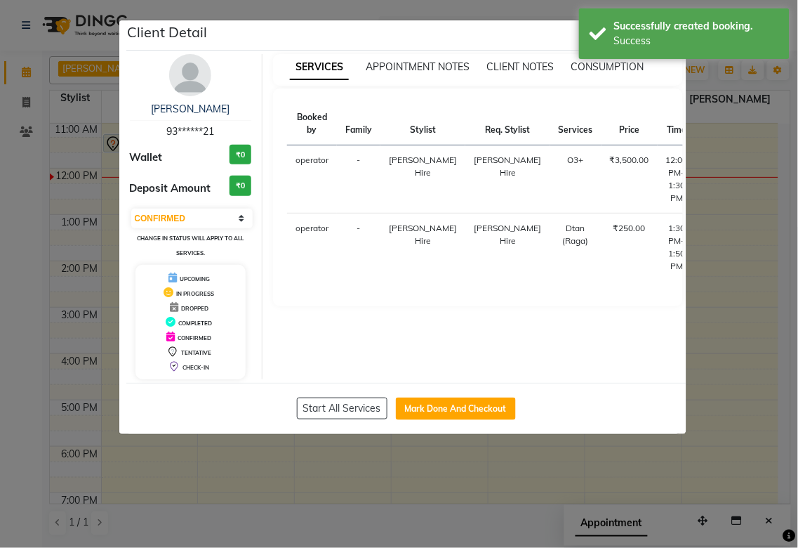
click at [750, 161] on button "START" at bounding box center [764, 164] width 29 height 18
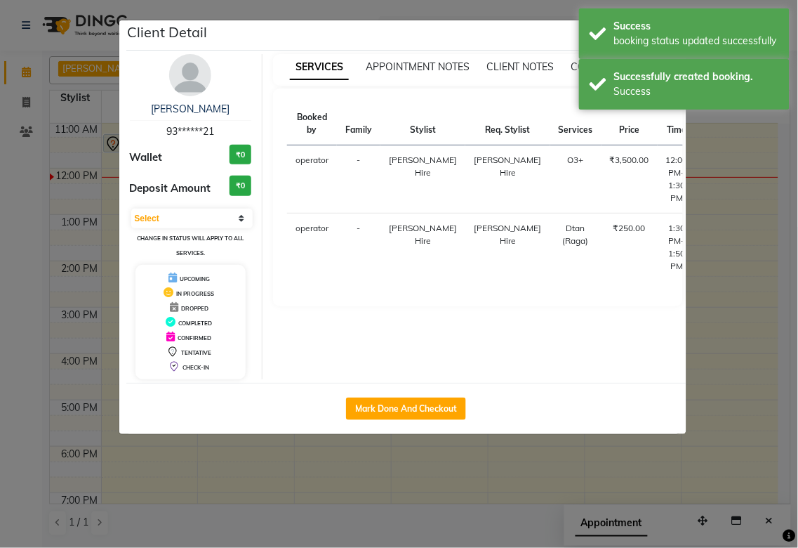
click at [769, 227] on button "START" at bounding box center [783, 232] width 29 height 18
select select "1"
click at [697, 255] on ngb-modal-window "Client Detail [PERSON_NAME] 93******21 Wallet ₹0 Deposit Amount ₹0 Select IN SE…" at bounding box center [399, 274] width 798 height 548
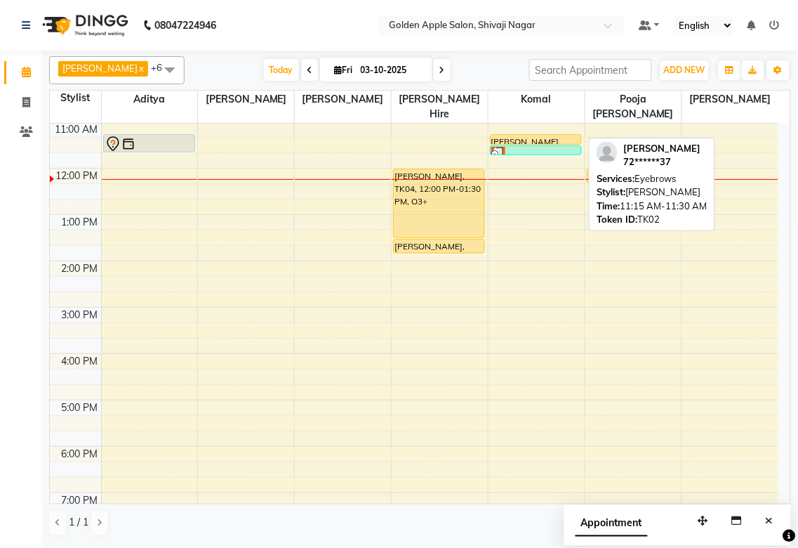
click at [550, 141] on div at bounding box center [536, 144] width 91 height 6
select select "1"
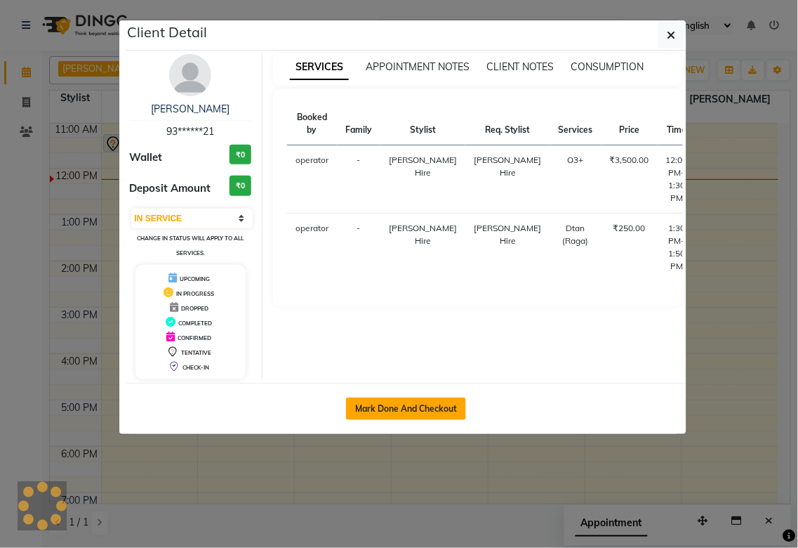
click at [430, 411] on button "Mark Done And Checkout" at bounding box center [406, 408] width 120 height 22
select select "service"
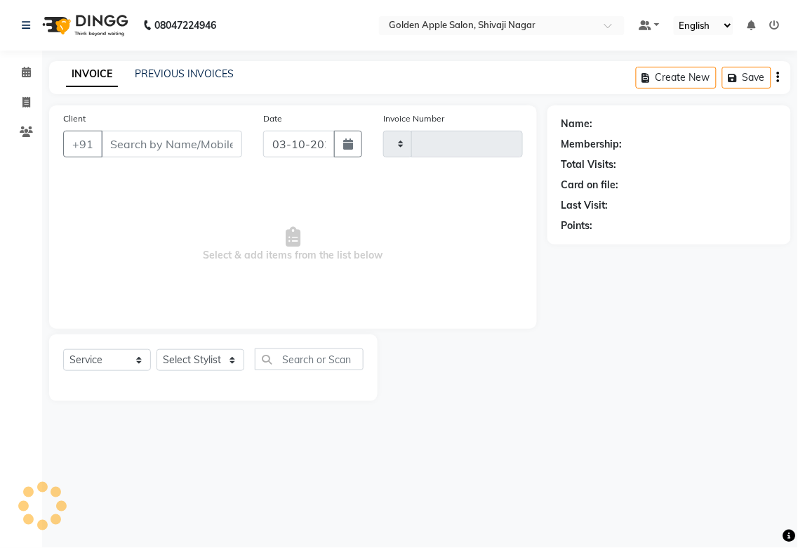
type input "2002"
select select "6072"
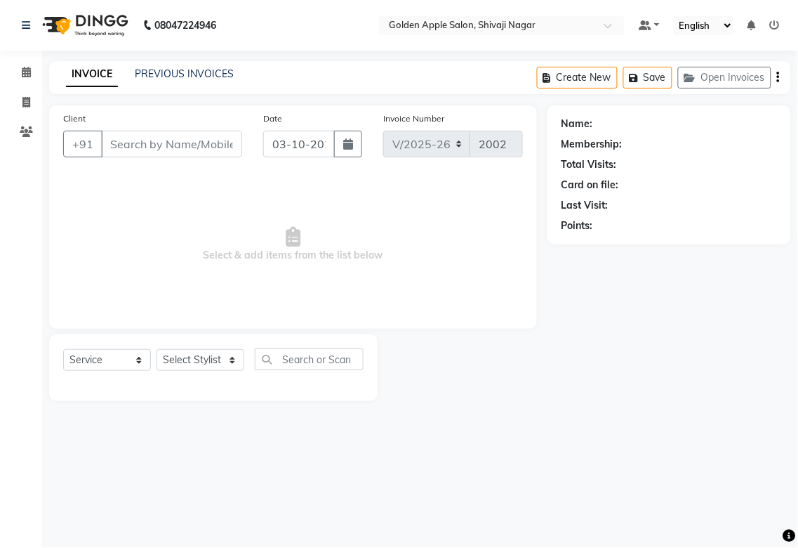
type input "93******21"
select select "43898"
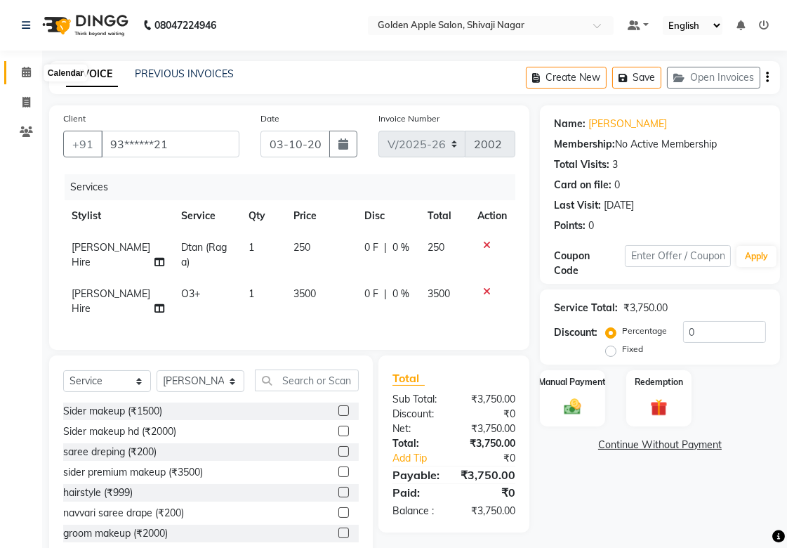
click at [23, 77] on icon at bounding box center [26, 72] width 9 height 11
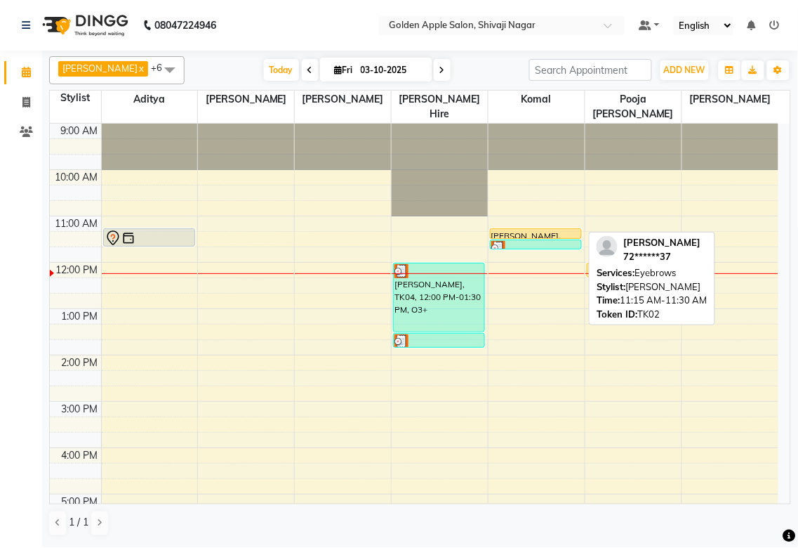
click at [525, 230] on div "[PERSON_NAME], TK02, 11:15 AM-11:30 AM, Eyebrows" at bounding box center [536, 233] width 91 height 9
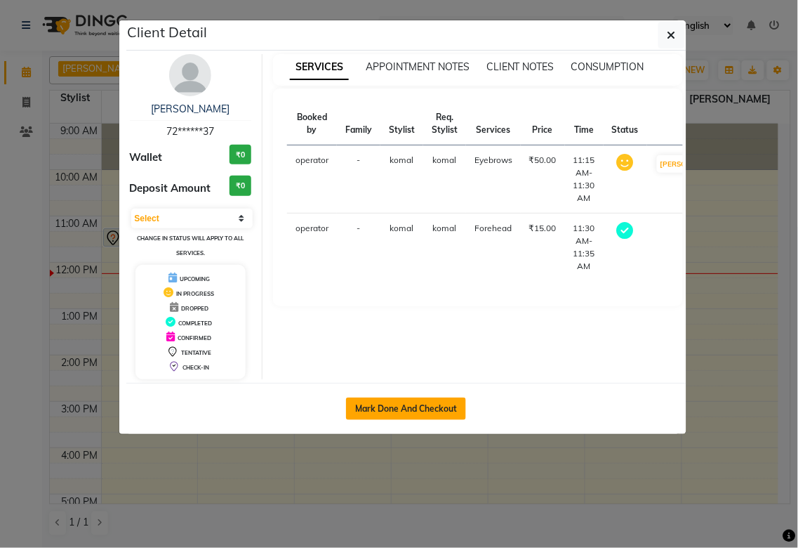
click at [397, 407] on button "Mark Done And Checkout" at bounding box center [406, 408] width 120 height 22
select select "6072"
select select "service"
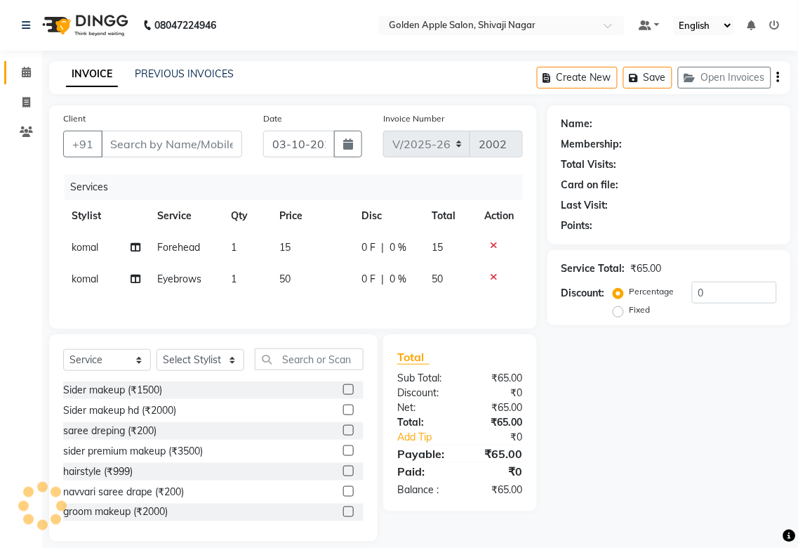
type input "72******37"
select select "92063"
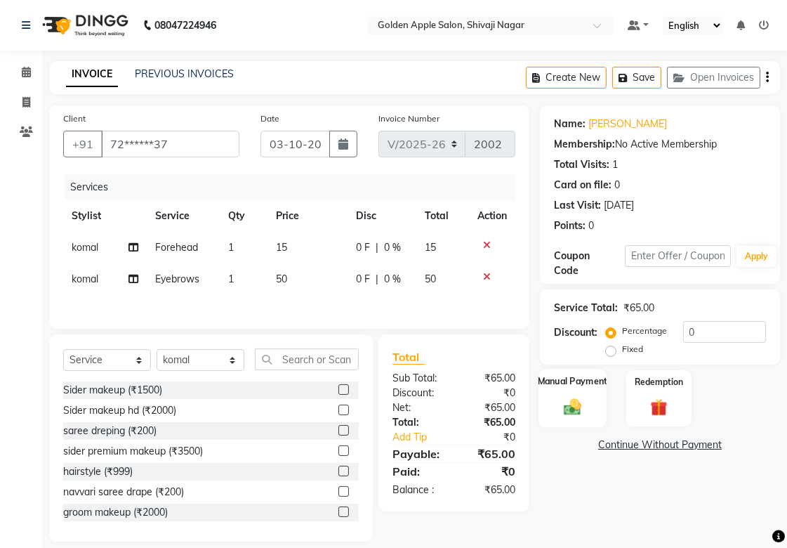
click at [573, 404] on img at bounding box center [572, 406] width 29 height 20
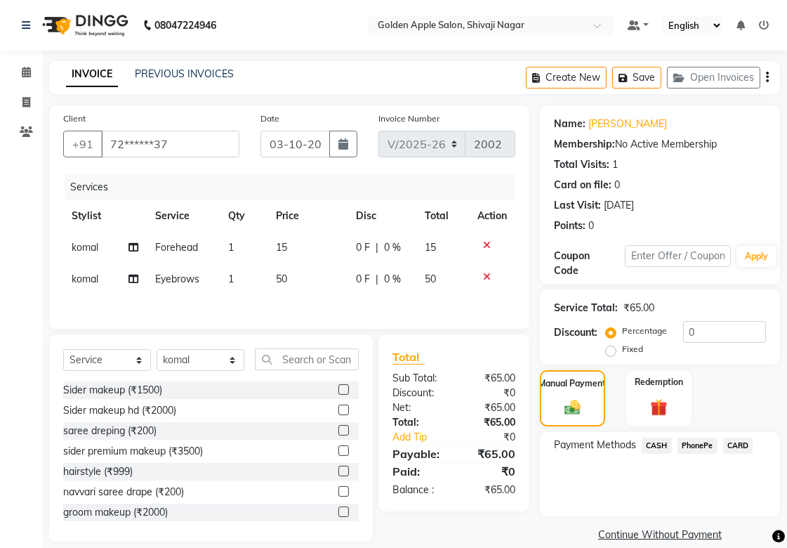
click at [652, 448] on span "CASH" at bounding box center [657, 445] width 30 height 16
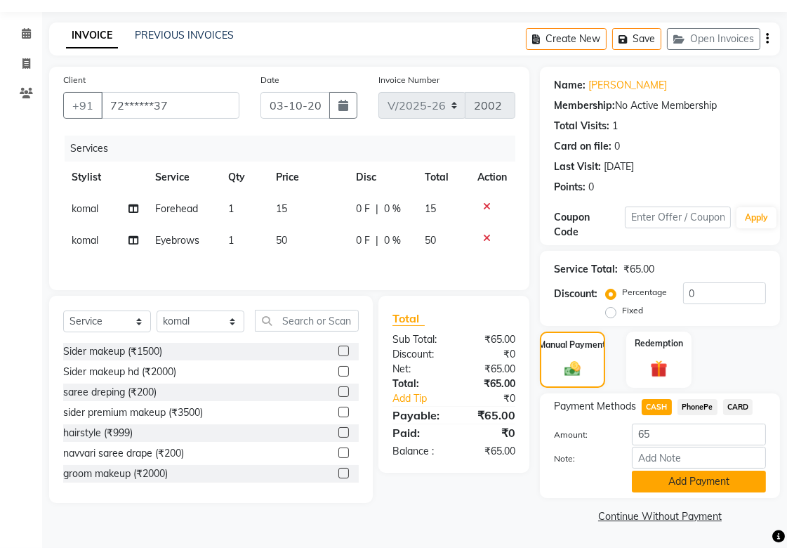
click at [663, 476] on button "Add Payment" at bounding box center [699, 481] width 134 height 22
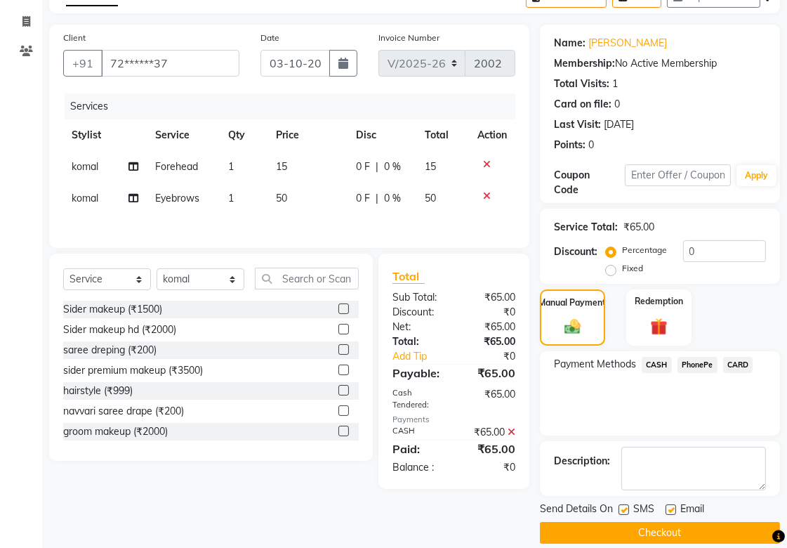
scroll to position [97, 0]
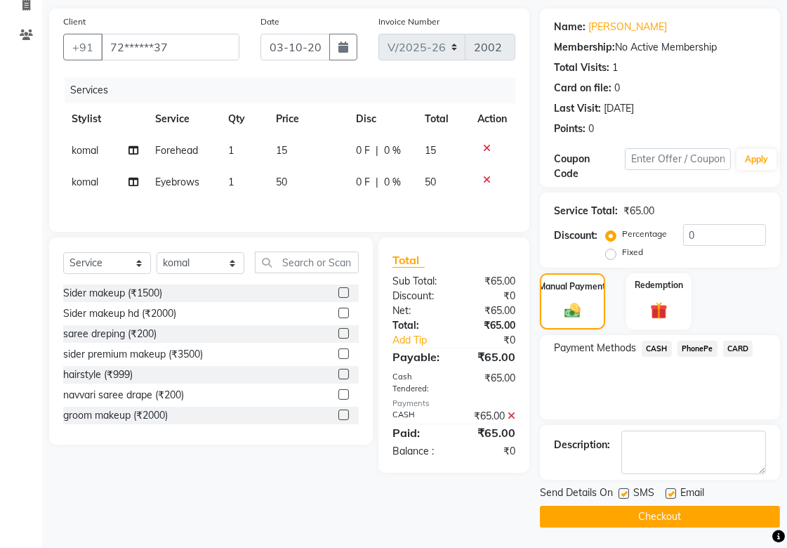
click at [626, 489] on label at bounding box center [624, 493] width 11 height 11
click at [626, 489] on input "checkbox" at bounding box center [623, 493] width 9 height 9
checkbox input "false"
click at [667, 494] on label at bounding box center [671, 493] width 11 height 11
click at [667, 494] on input "checkbox" at bounding box center [670, 493] width 9 height 9
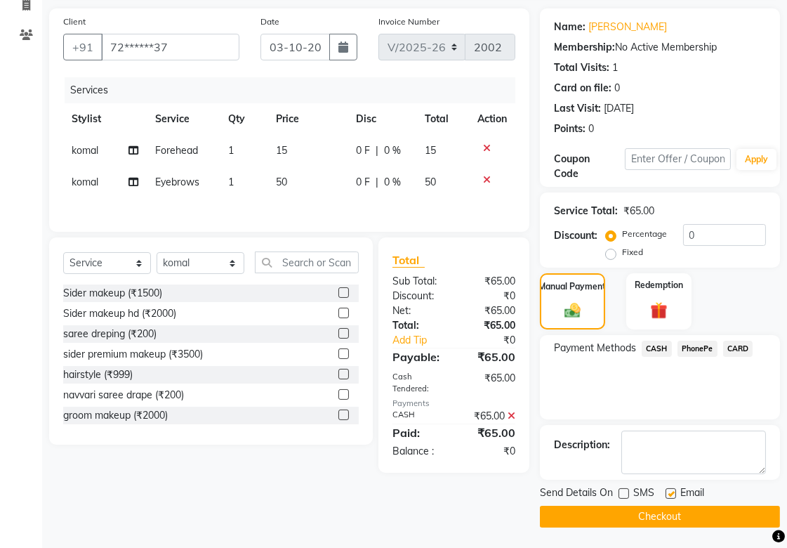
checkbox input "false"
click at [666, 515] on button "Checkout" at bounding box center [660, 517] width 240 height 22
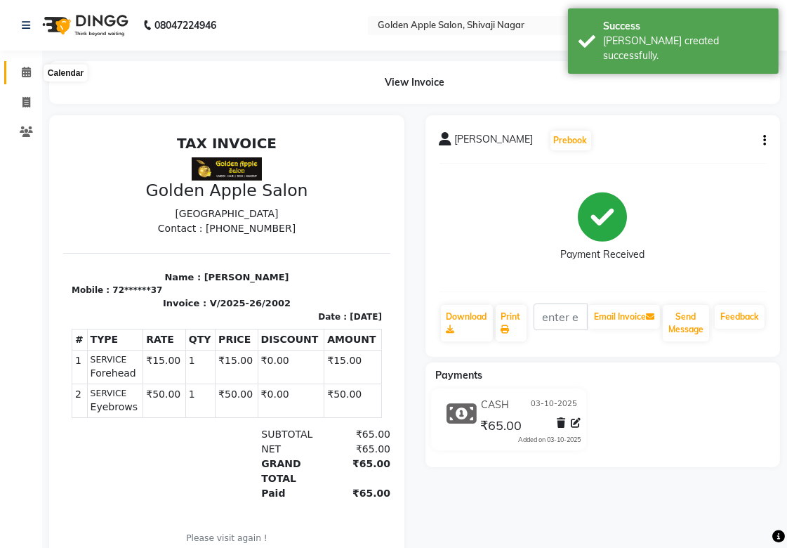
click at [28, 66] on span at bounding box center [26, 73] width 25 height 16
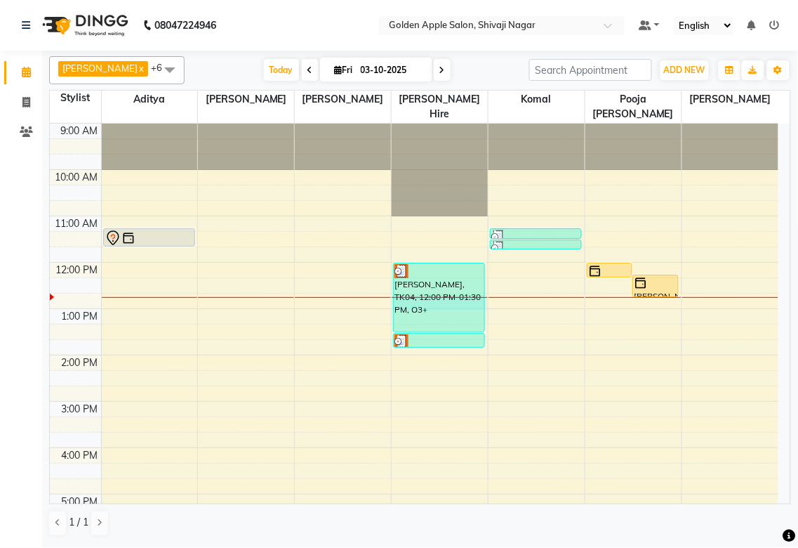
click at [487, 297] on div at bounding box center [440, 297] width 96 height 1
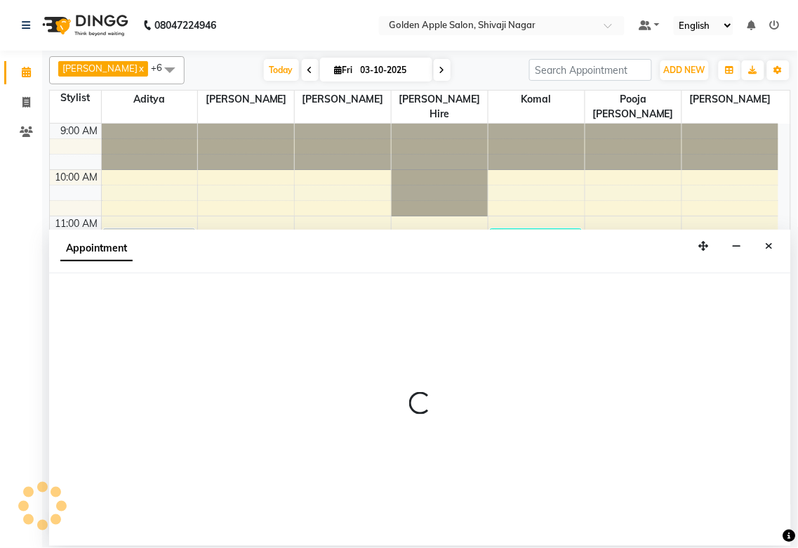
select select "43898"
select select "765"
select select "tentative"
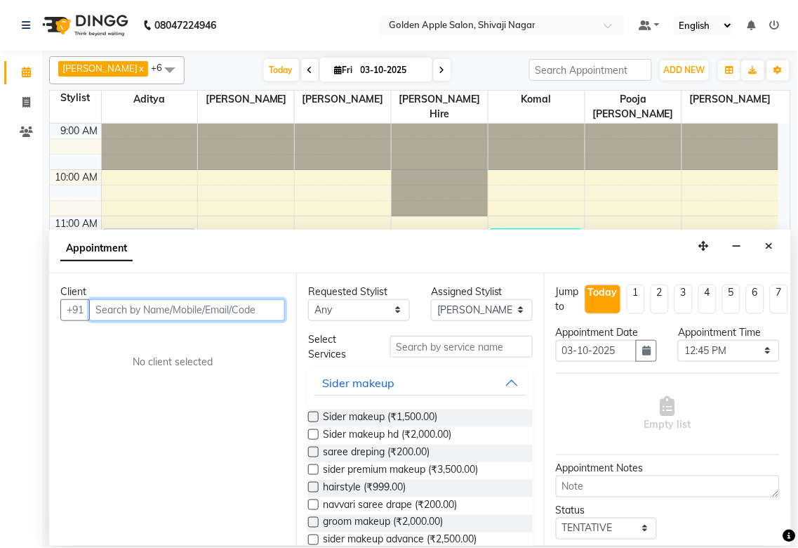
click at [160, 311] on input "text" at bounding box center [187, 310] width 196 height 22
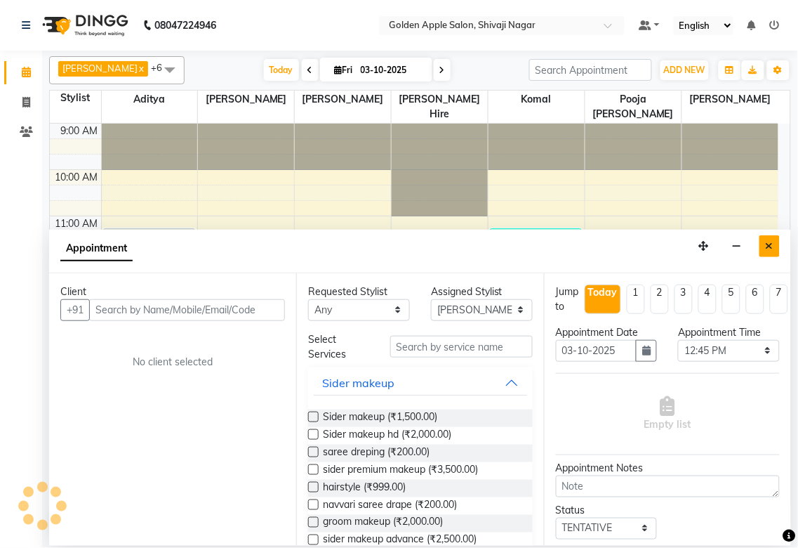
click at [762, 242] on button "Close" at bounding box center [770, 246] width 20 height 22
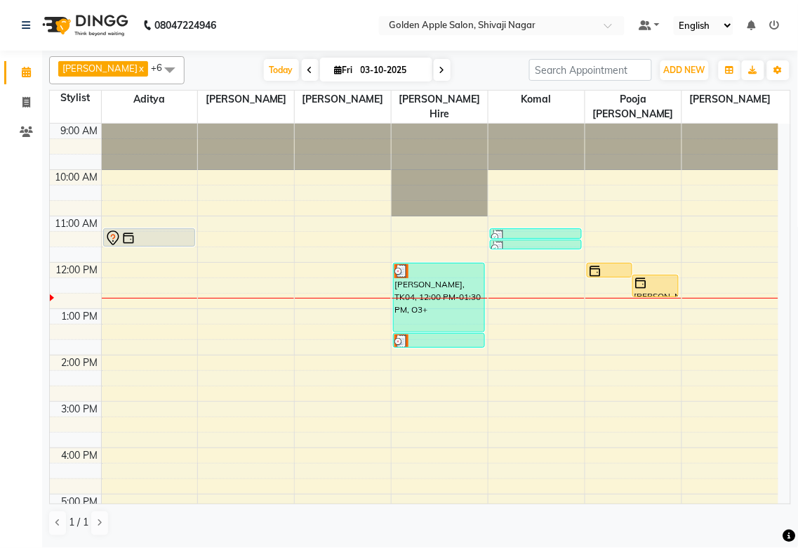
click at [486, 299] on div "9:00 AM 10:00 AM 11:00 AM 12:00 PM 1:00 PM 2:00 PM 3:00 PM 4:00 PM 5:00 PM 6:00…" at bounding box center [414, 425] width 729 height 602
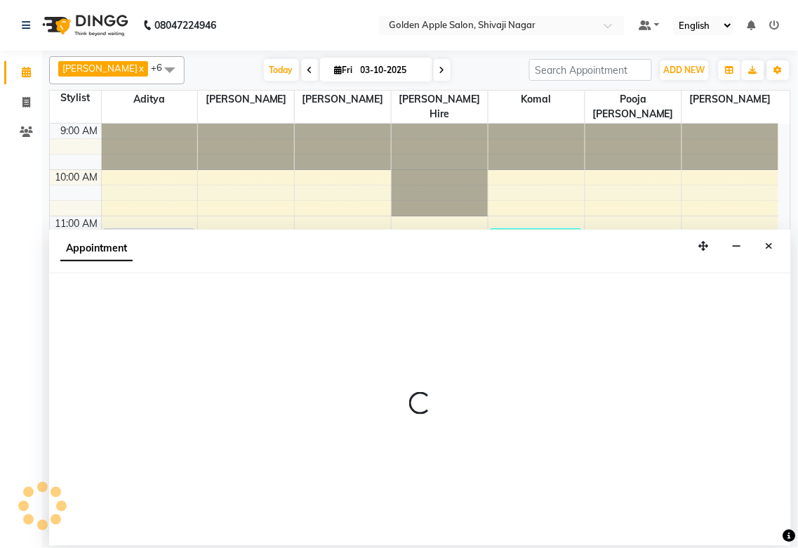
select select "43898"
select select "765"
select select "tentative"
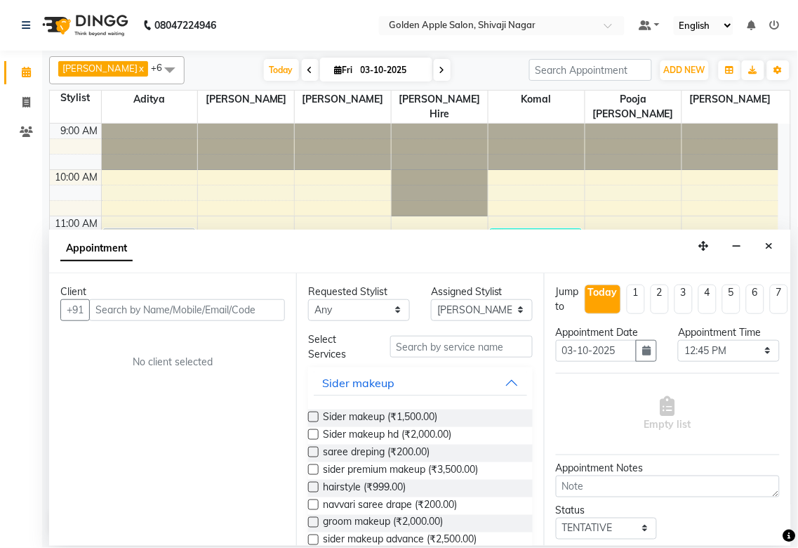
click at [160, 315] on input "text" at bounding box center [187, 310] width 196 height 22
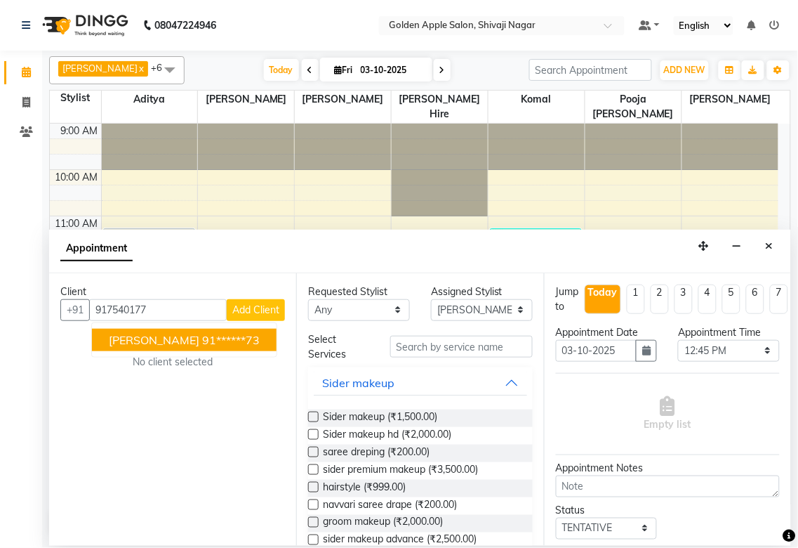
click at [152, 341] on span "[PERSON_NAME]" at bounding box center [154, 340] width 91 height 14
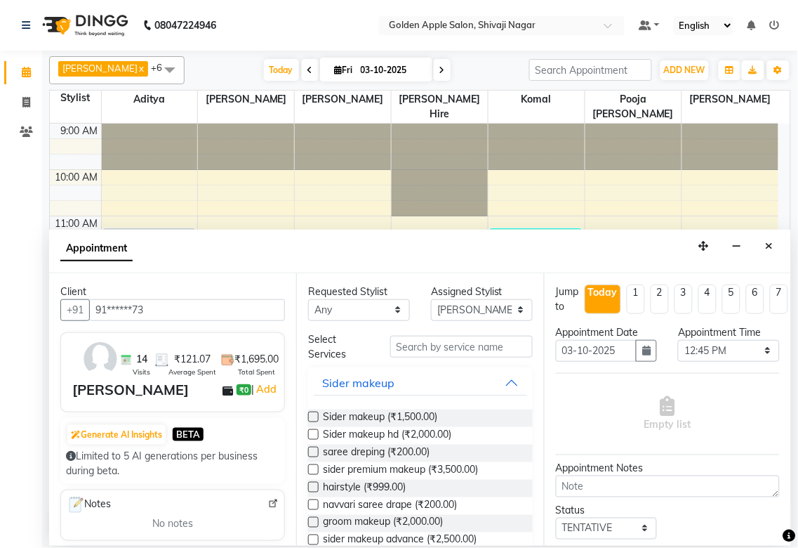
type input "91******73"
click at [378, 317] on select "Any [PERSON_NAME] ashwini [PERSON_NAME] Hire [PERSON_NAME] operator pooja [PERS…" at bounding box center [359, 310] width 102 height 22
select select "43898"
click at [308, 299] on select "Any [PERSON_NAME] ashwini [PERSON_NAME] Hire [PERSON_NAME] operator pooja [PERS…" at bounding box center [359, 310] width 102 height 22
click at [424, 349] on input "text" at bounding box center [461, 347] width 143 height 22
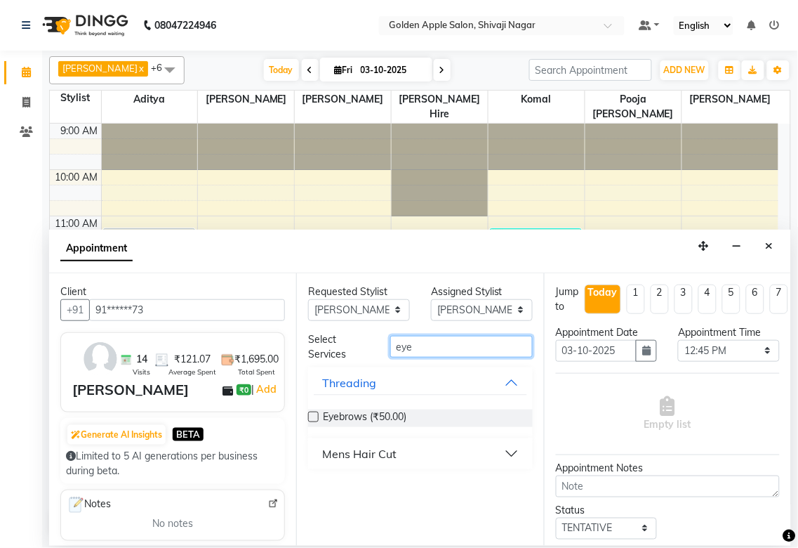
type input "eye"
click at [318, 420] on label at bounding box center [313, 416] width 11 height 11
click at [317, 420] on input "checkbox" at bounding box center [312, 418] width 9 height 9
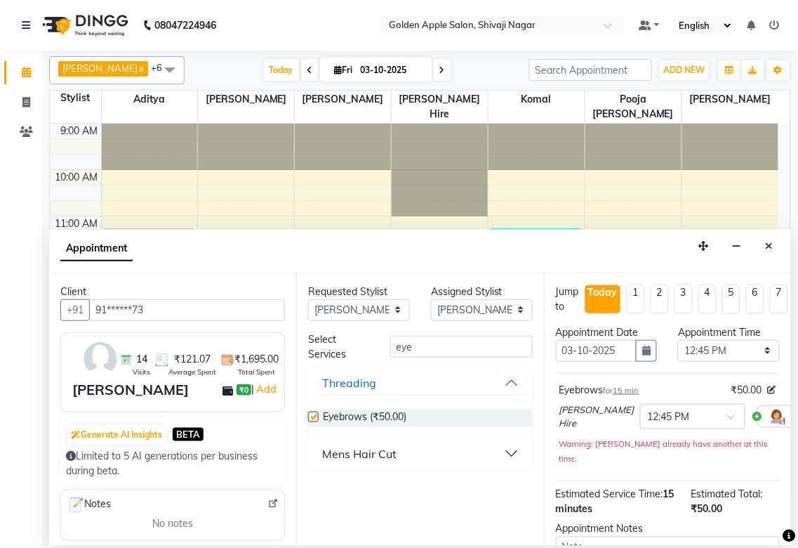
checkbox input "false"
click at [420, 347] on input "eye" at bounding box center [461, 347] width 143 height 22
type input "e"
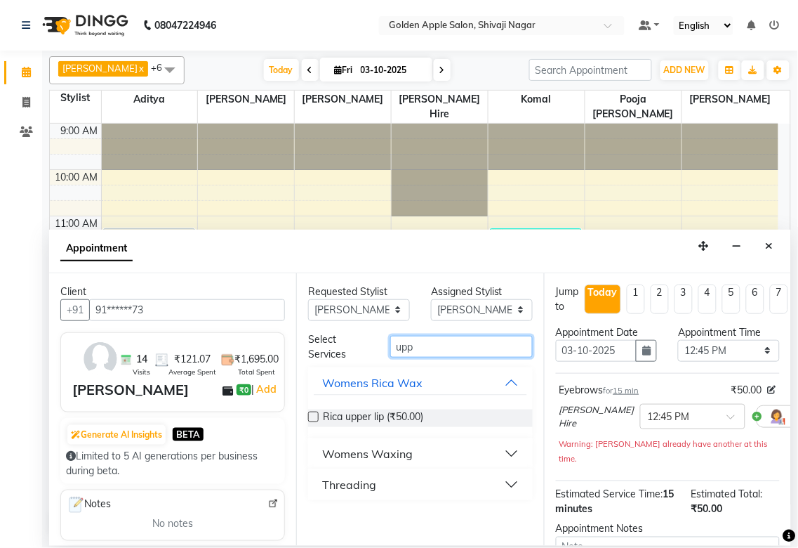
type input "upp"
click at [313, 412] on label at bounding box center [313, 416] width 11 height 11
click at [313, 414] on input "checkbox" at bounding box center [312, 418] width 9 height 9
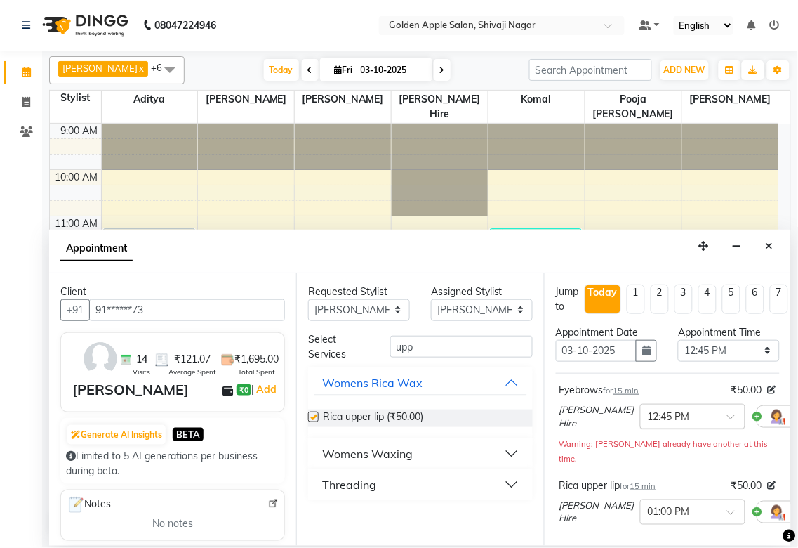
checkbox input "false"
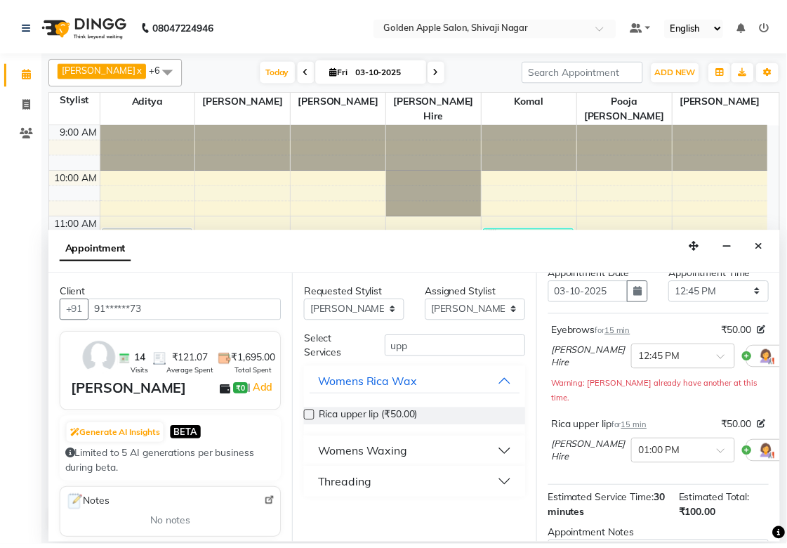
scroll to position [233, 0]
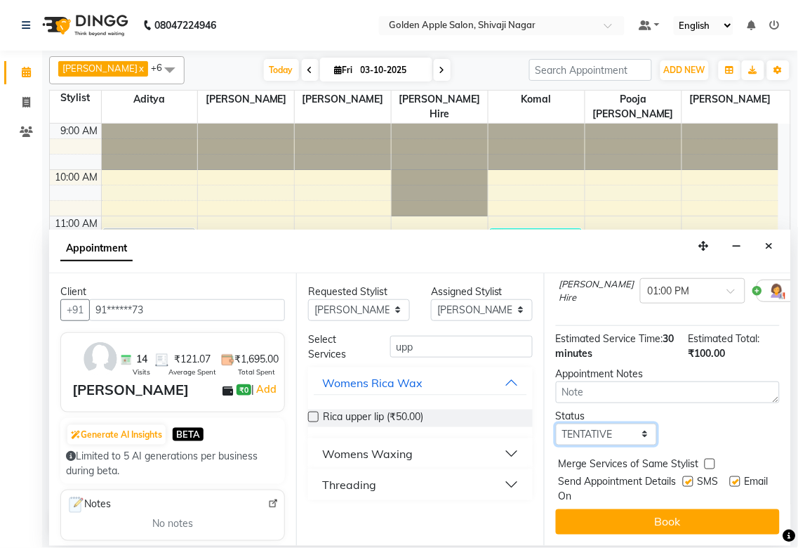
click at [601, 425] on select "Select TENTATIVE CONFIRM CHECK-IN UPCOMING" at bounding box center [607, 434] width 102 height 22
select select "confirm booking"
click at [556, 423] on select "Select TENTATIVE CONFIRM CHECK-IN UPCOMING" at bounding box center [607, 434] width 102 height 22
click at [683, 476] on label at bounding box center [688, 481] width 11 height 11
click at [683, 478] on input "checkbox" at bounding box center [687, 482] width 9 height 9
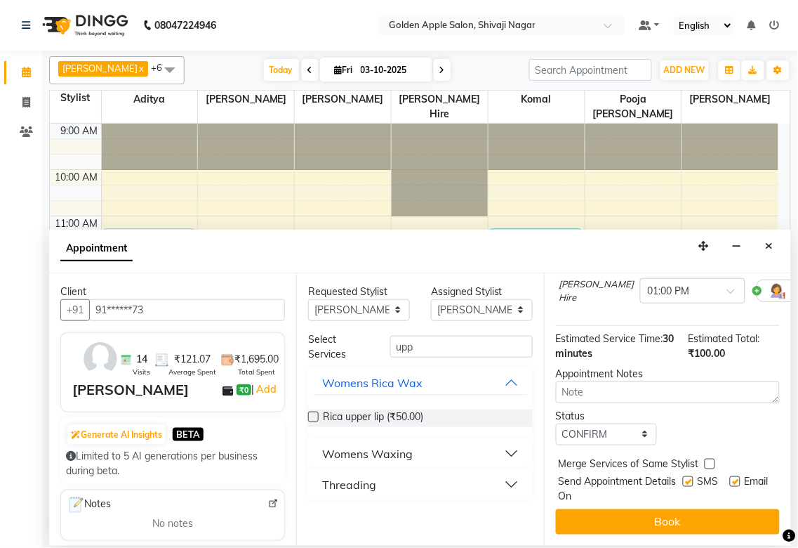
checkbox input "false"
click at [730, 476] on label at bounding box center [735, 481] width 11 height 11
click at [730, 478] on input "checkbox" at bounding box center [734, 482] width 9 height 9
checkbox input "false"
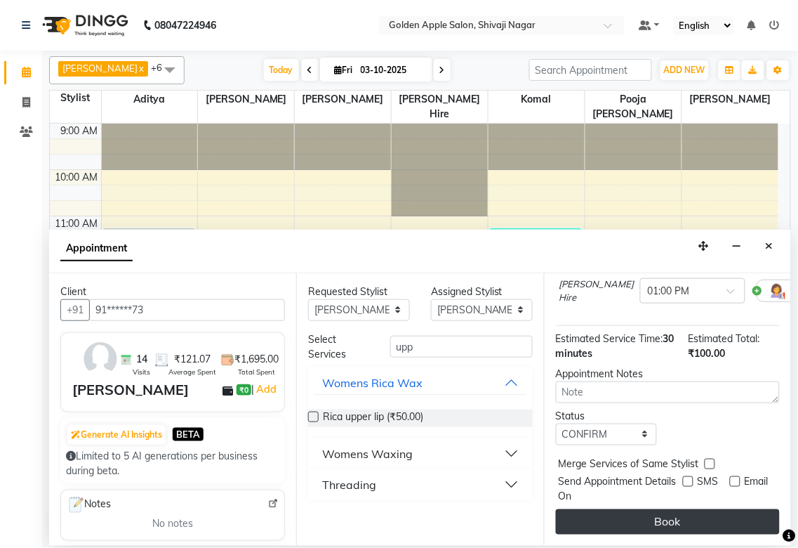
click at [682, 509] on button "Book" at bounding box center [668, 521] width 224 height 25
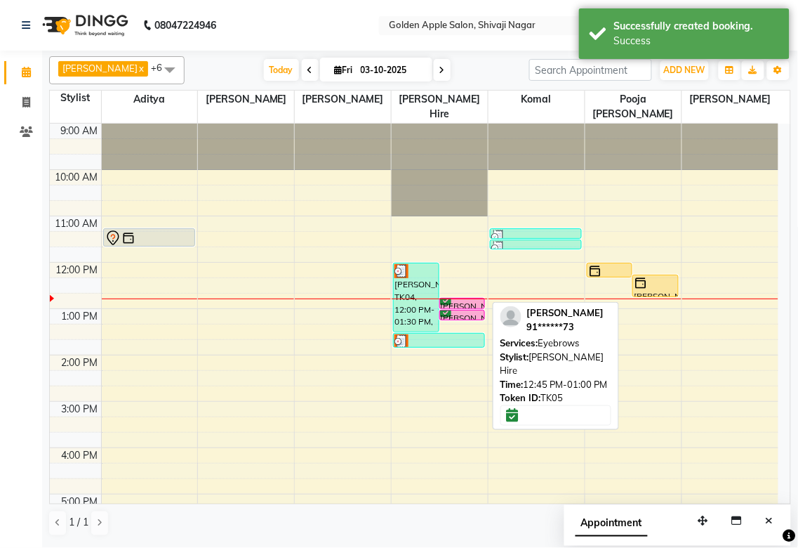
click at [475, 304] on div "[PERSON_NAME], TK05, 12:45 PM-01:00 PM, Eyebrows" at bounding box center [462, 303] width 45 height 10
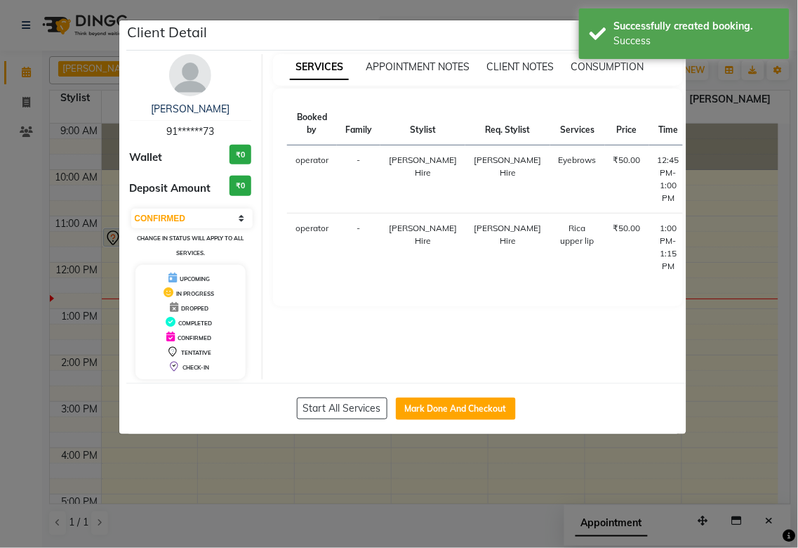
click at [741, 157] on button "START" at bounding box center [755, 164] width 29 height 18
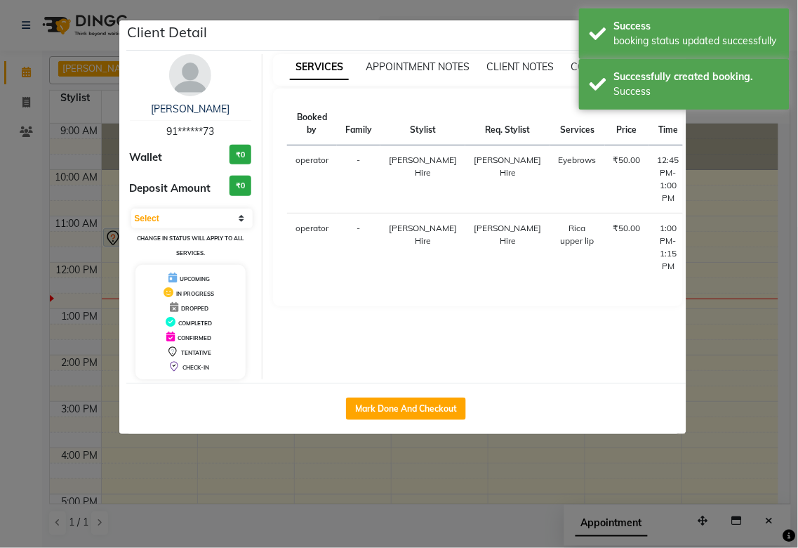
click at [760, 235] on button "START" at bounding box center [774, 232] width 29 height 18
select select "1"
click at [725, 263] on ngb-modal-window "Client Detail [PERSON_NAME] targe 91******73 Wallet ₹0 Deposit Amount ₹0 Select…" at bounding box center [399, 274] width 798 height 548
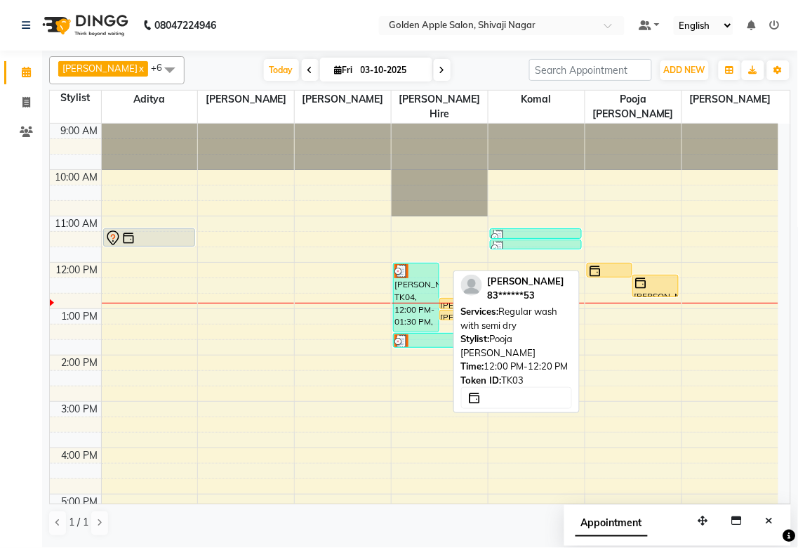
click at [629, 272] on div at bounding box center [610, 271] width 44 height 14
select select "1"
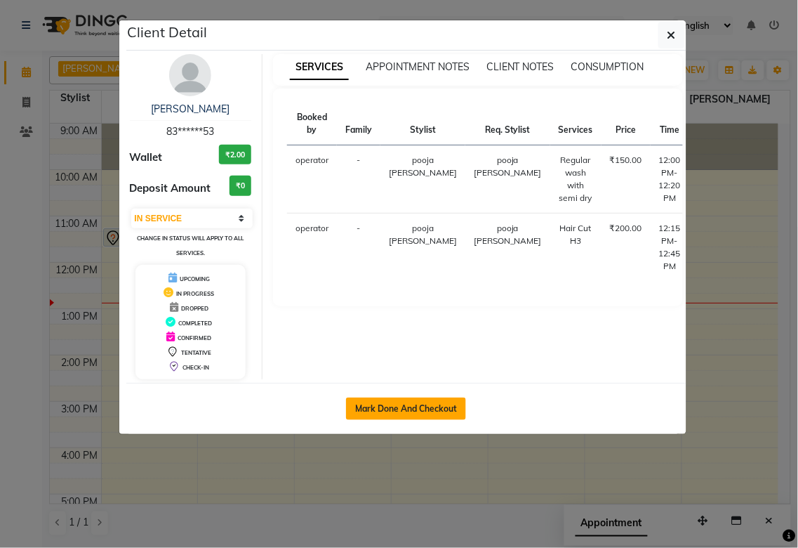
click at [399, 403] on button "Mark Done And Checkout" at bounding box center [406, 408] width 120 height 22
select select "service"
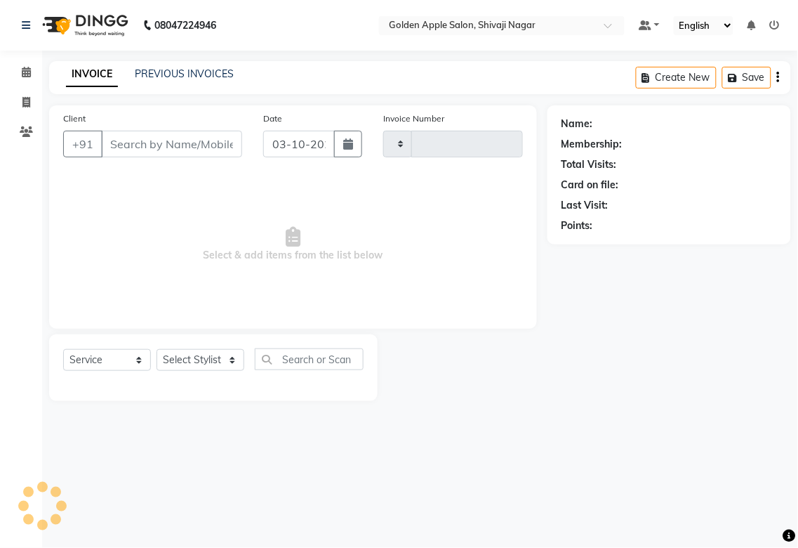
type input "2003"
select select "6072"
type input "83******53"
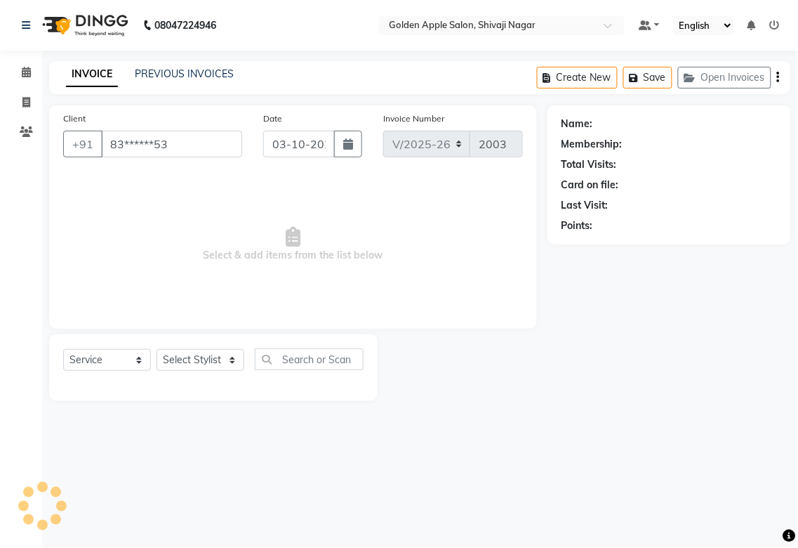
select select "89680"
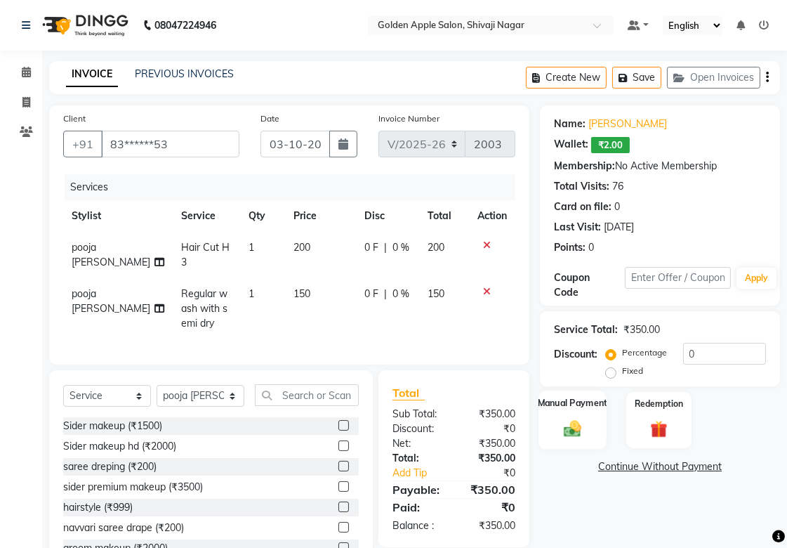
click at [588, 418] on div "Manual Payment" at bounding box center [573, 419] width 68 height 59
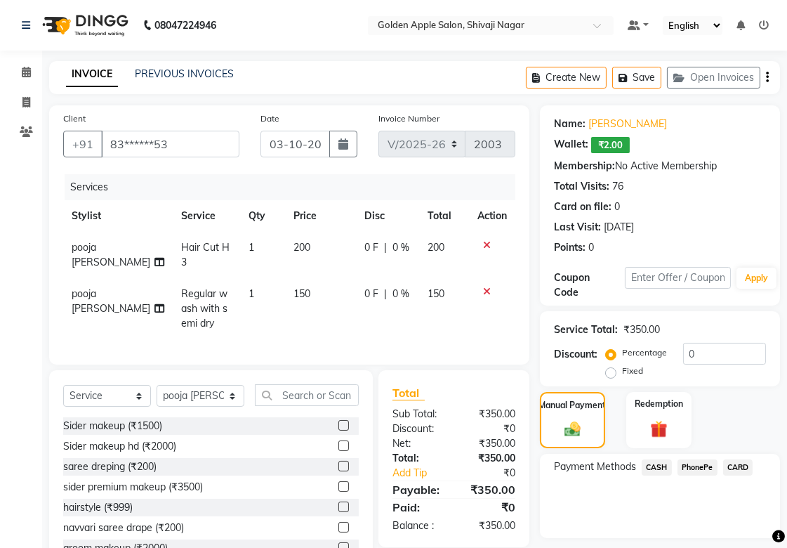
click at [696, 470] on span "PhonePe" at bounding box center [698, 467] width 40 height 16
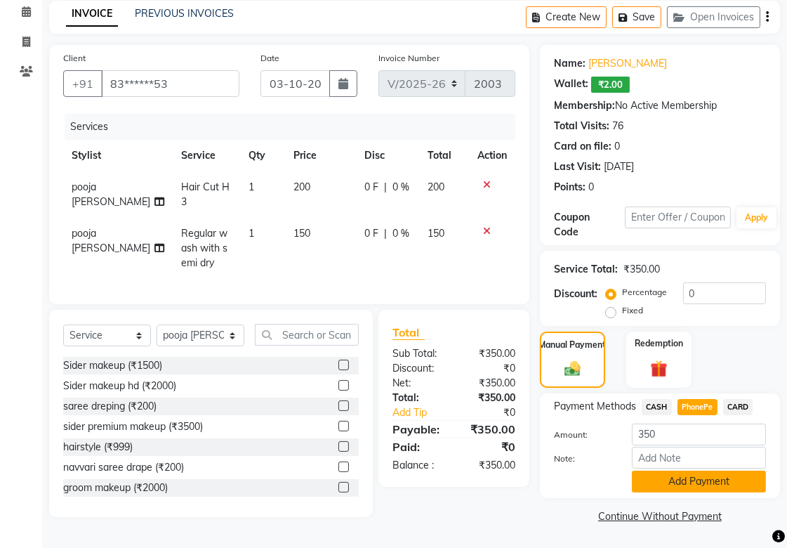
click at [686, 482] on button "Add Payment" at bounding box center [699, 481] width 134 height 22
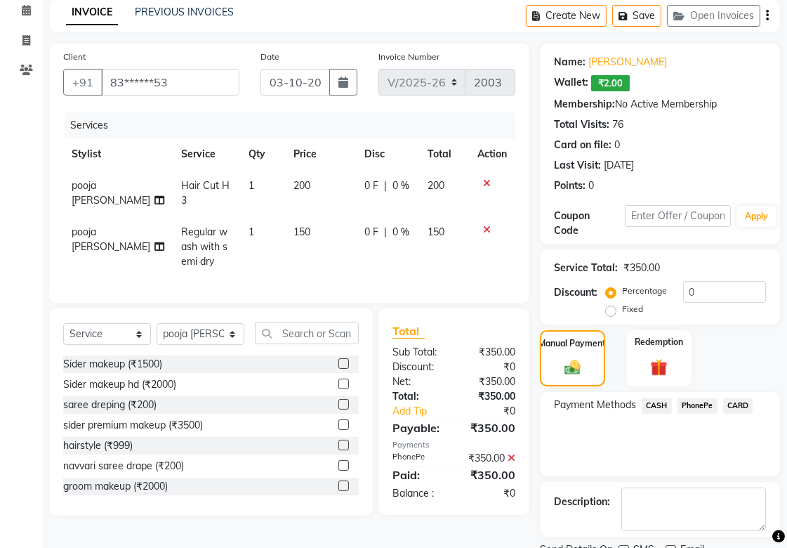
scroll to position [119, 0]
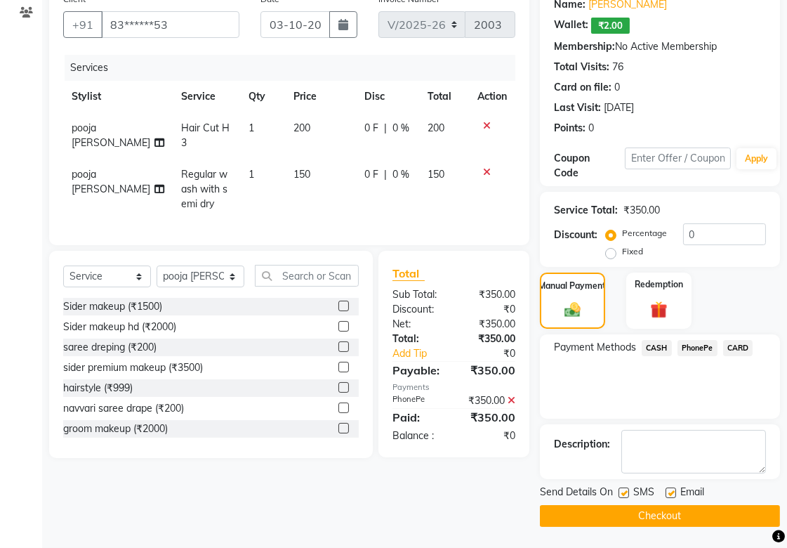
click at [622, 490] on label at bounding box center [624, 492] width 11 height 11
click at [622, 490] on input "checkbox" at bounding box center [623, 493] width 9 height 9
checkbox input "false"
click at [671, 490] on label at bounding box center [671, 492] width 11 height 11
click at [671, 490] on input "checkbox" at bounding box center [670, 493] width 9 height 9
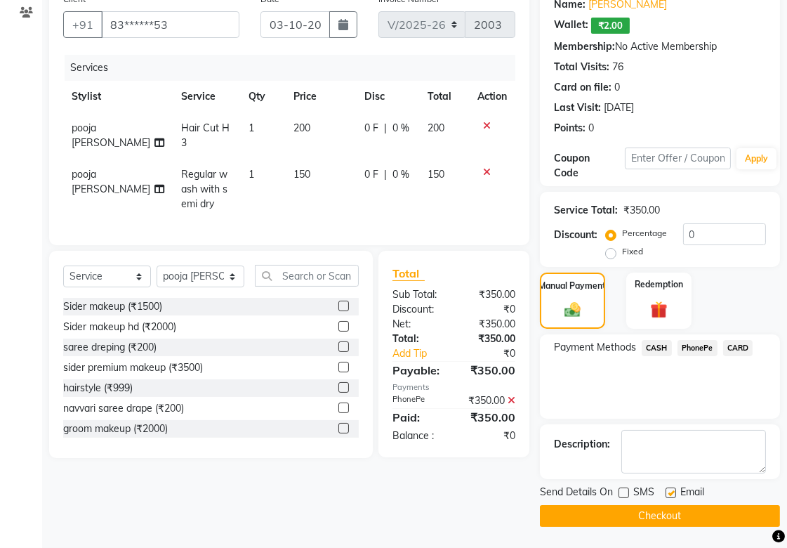
checkbox input "false"
click at [663, 510] on button "Checkout" at bounding box center [660, 516] width 240 height 22
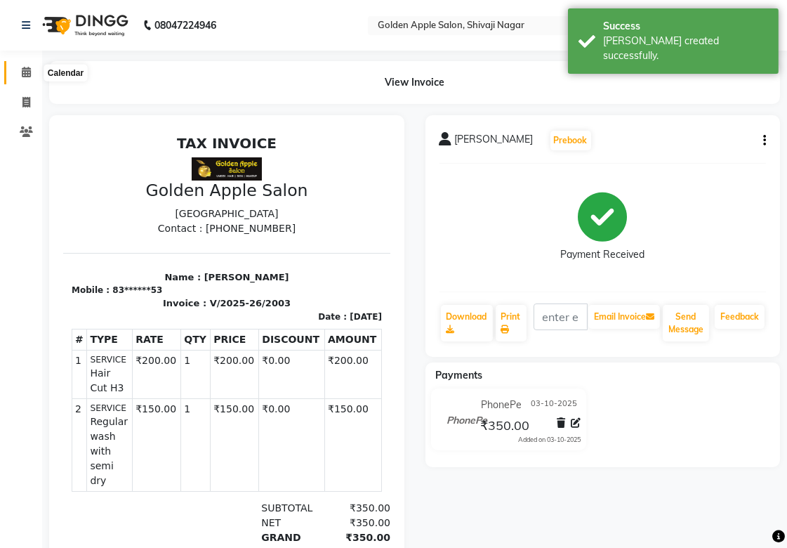
click at [27, 72] on icon at bounding box center [26, 72] width 9 height 11
